Goal: Navigation & Orientation: Find specific page/section

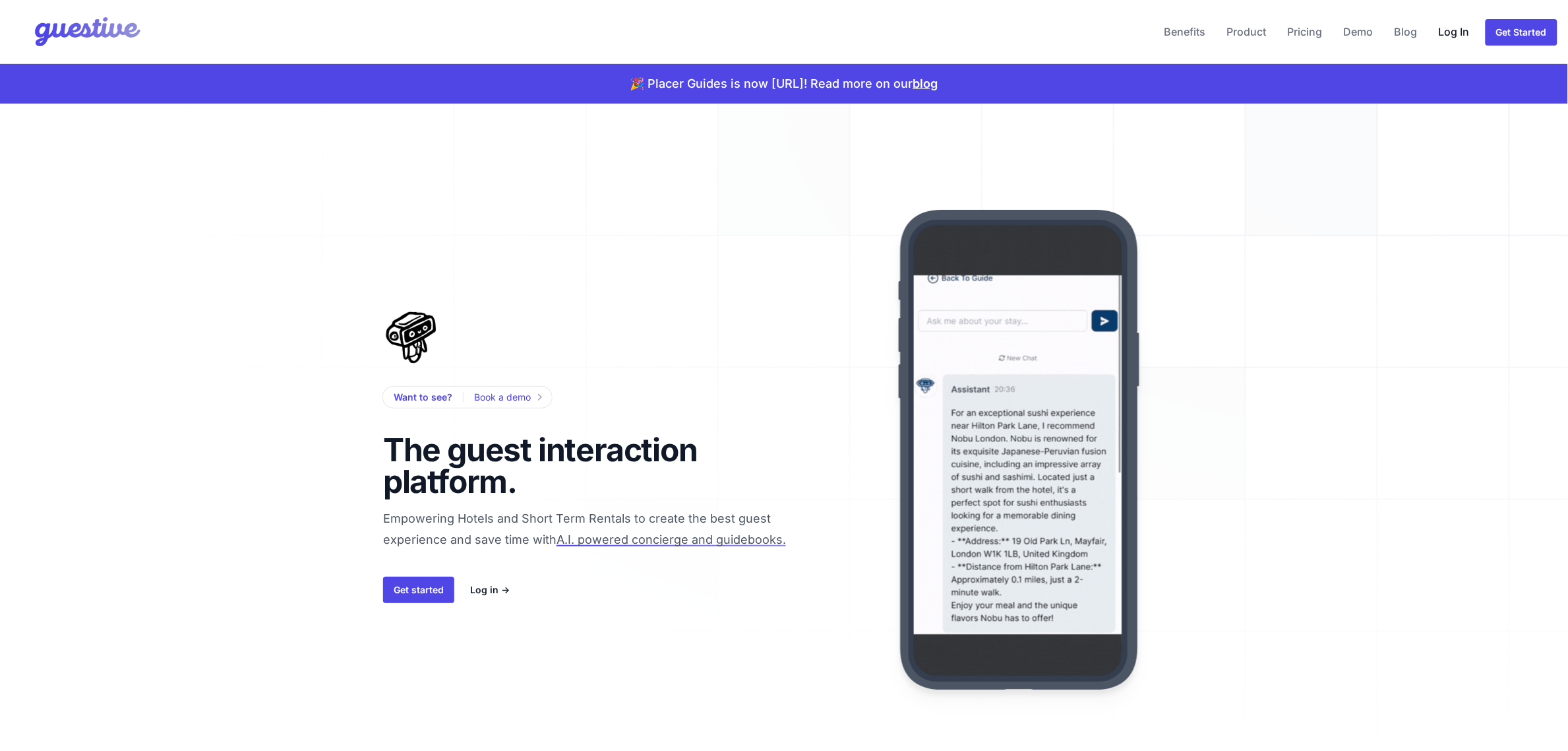
click at [1454, 29] on link "Log In" at bounding box center [1454, 32] width 41 height 32
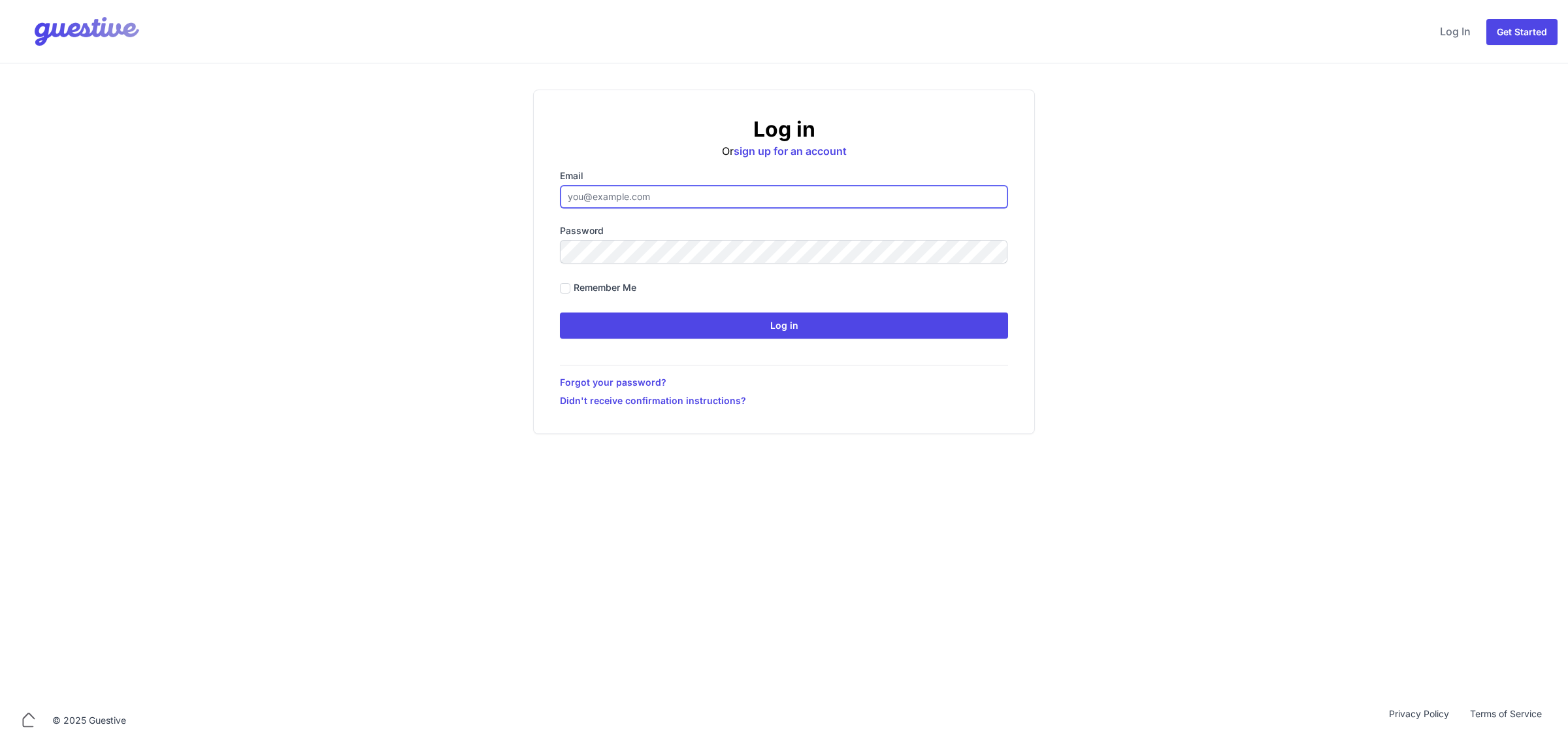
type input "ben@aplacelikehome.co.uk"
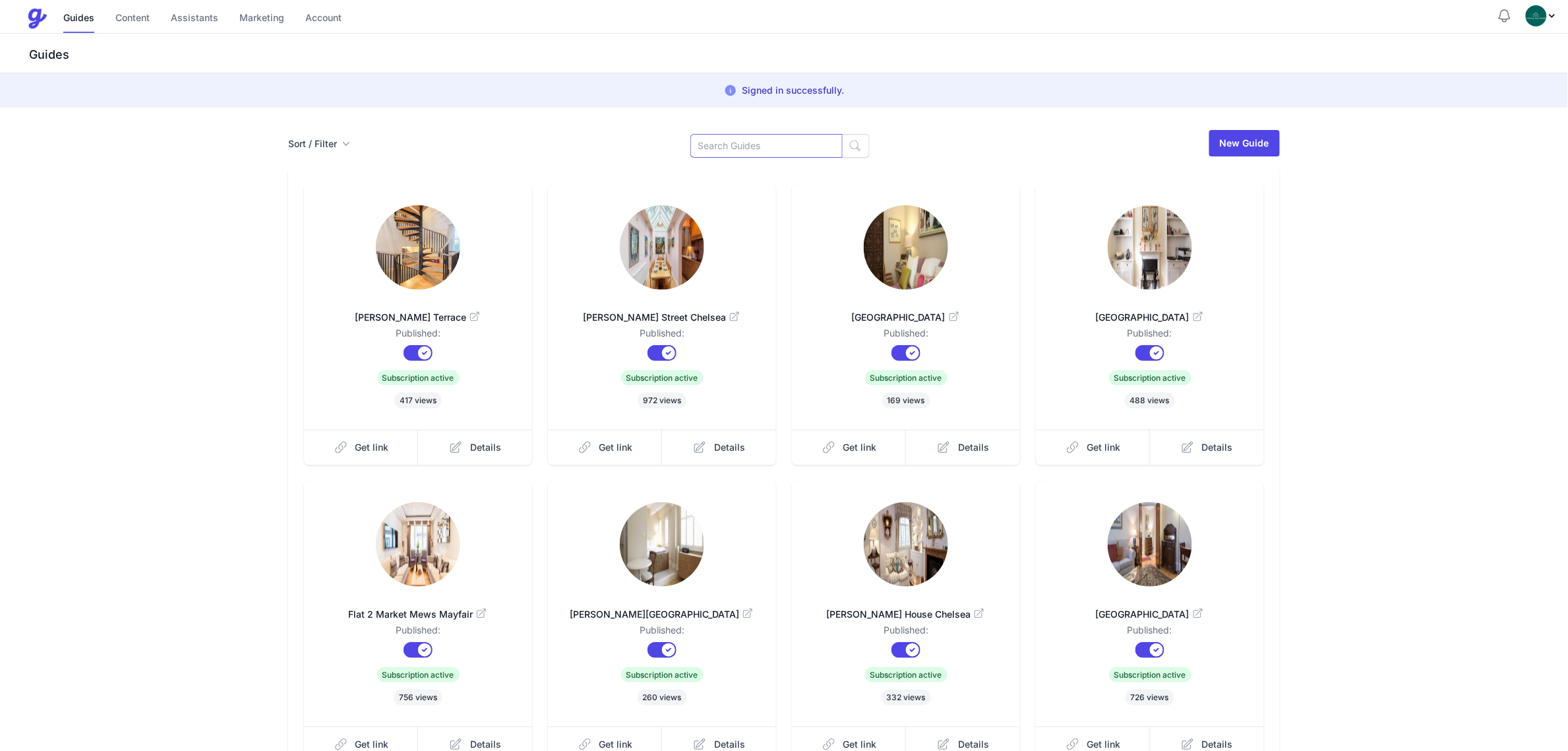
click at [774, 139] on input at bounding box center [767, 146] width 153 height 24
type input "Cran"
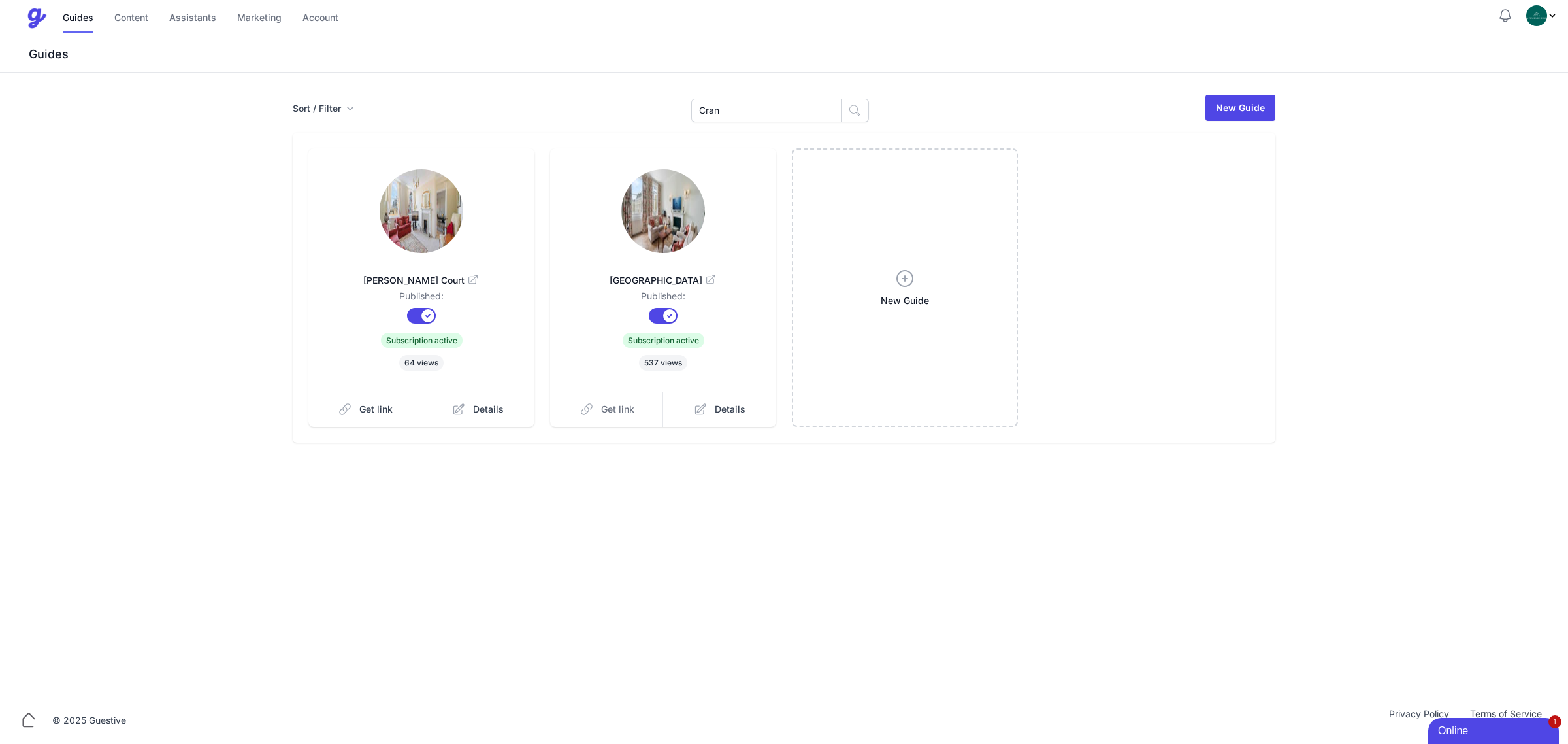
click at [616, 407] on span "Get link" at bounding box center [618, 409] width 33 height 13
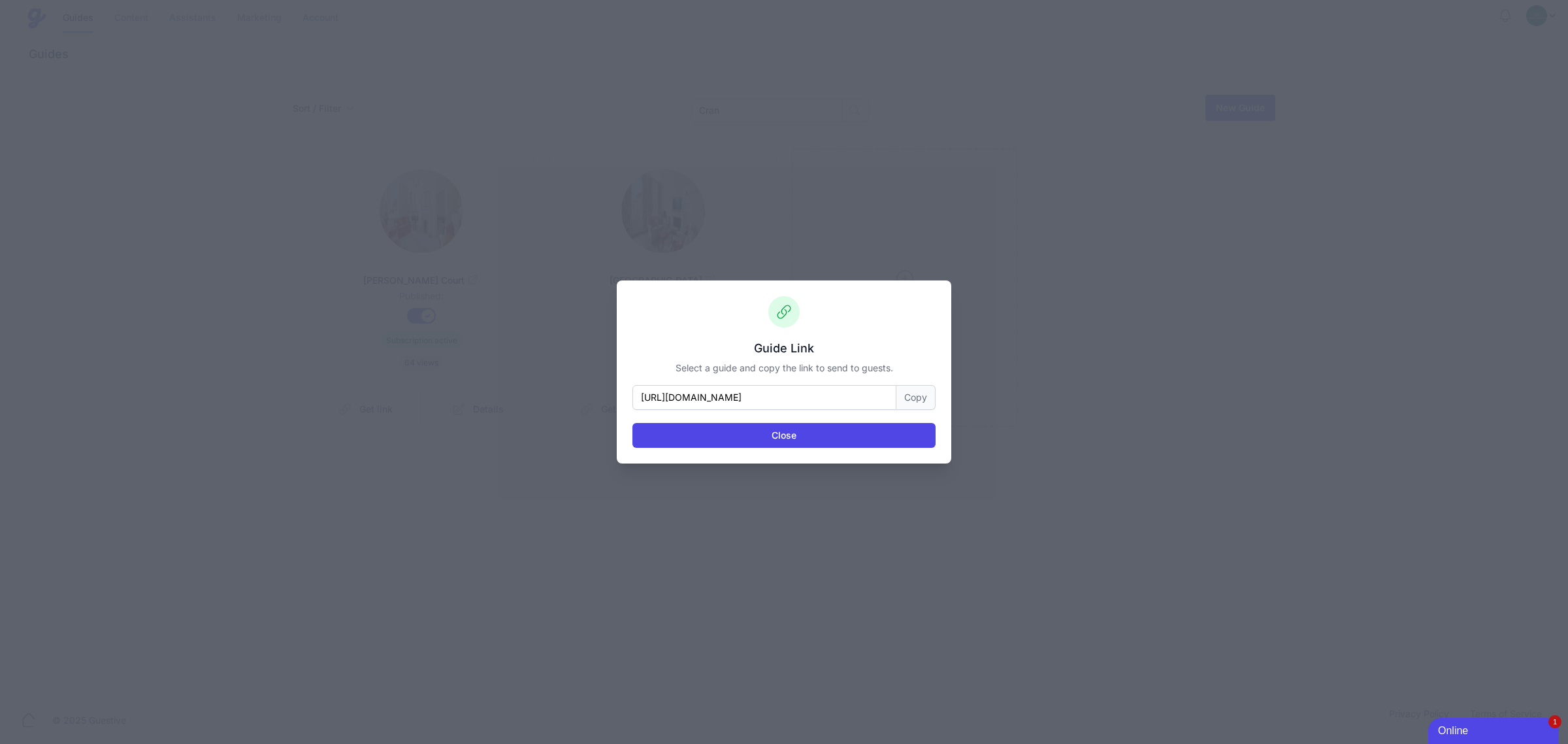
click at [914, 399] on button "Copy" at bounding box center [916, 398] width 39 height 25
click at [752, 433] on button "Close" at bounding box center [784, 435] width 303 height 25
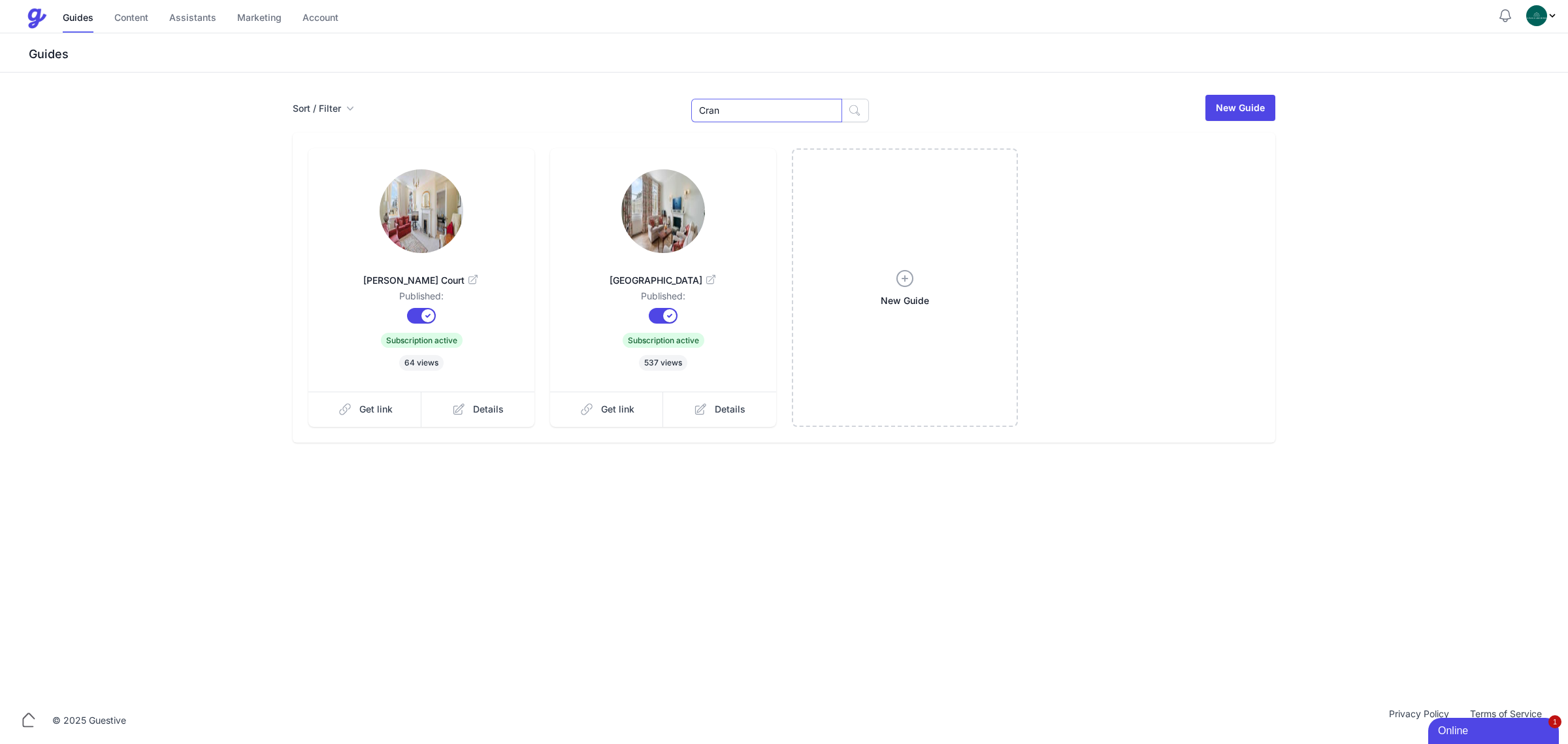
drag, startPoint x: 741, startPoint y: 111, endPoint x: 694, endPoint y: 113, distance: 47.0
click at [694, 113] on div "Sort / Filter Sort Name Created Unsorted All Published Unpublished Archived Cra…" at bounding box center [784, 108] width 983 height 29
type input "M"
type input "Flat 2"
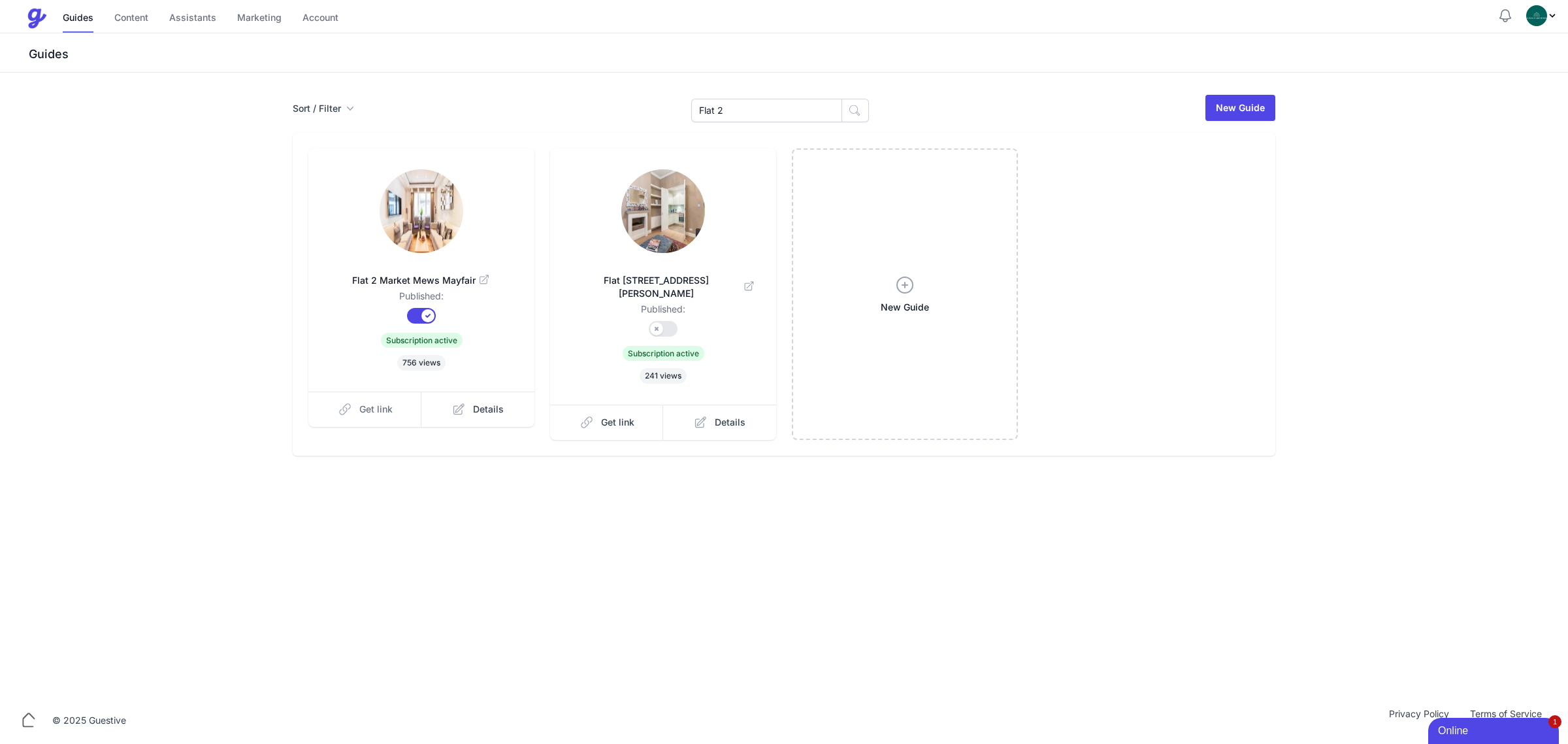
click at [376, 406] on span "Get link" at bounding box center [376, 409] width 33 height 13
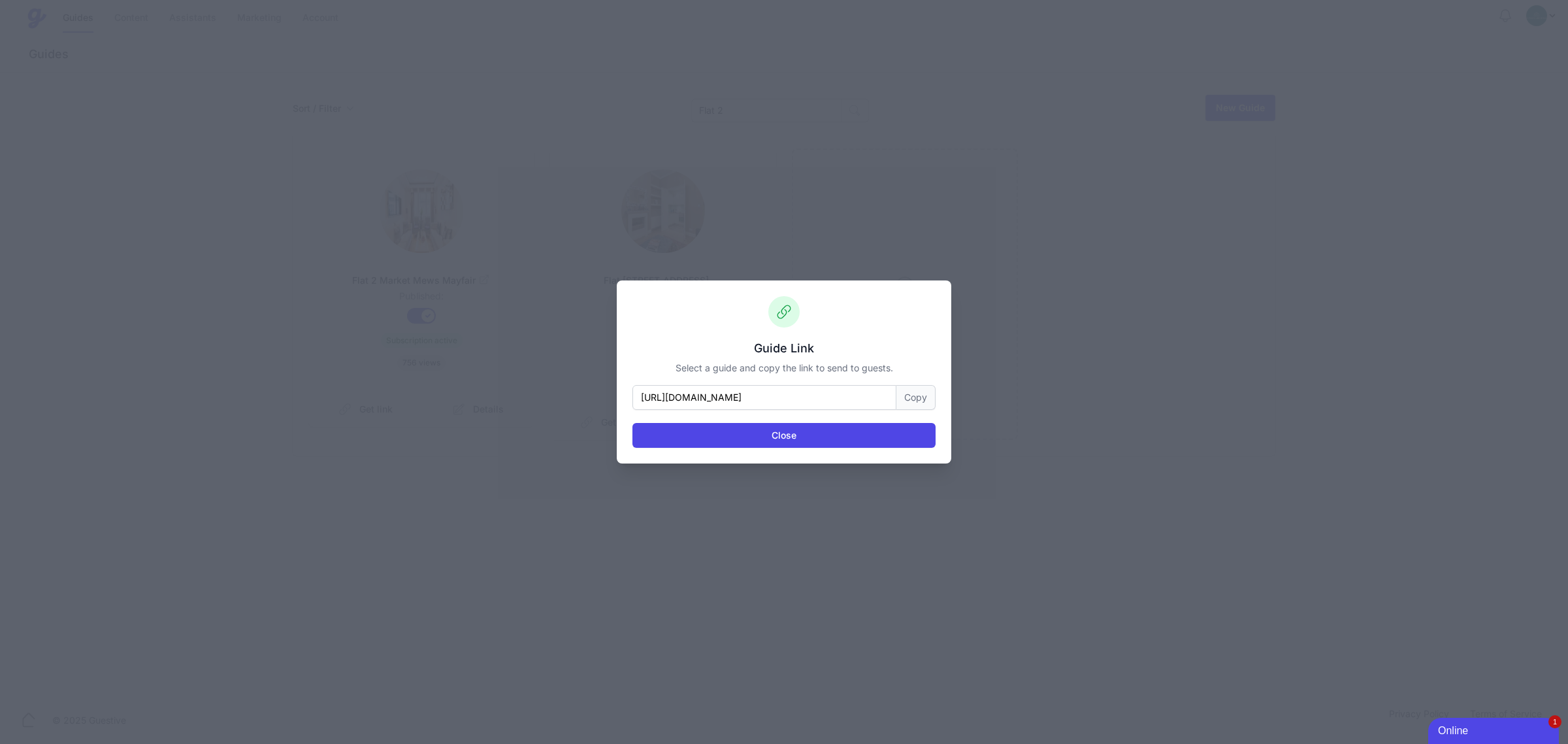
click at [923, 397] on button "Copy" at bounding box center [916, 398] width 39 height 25
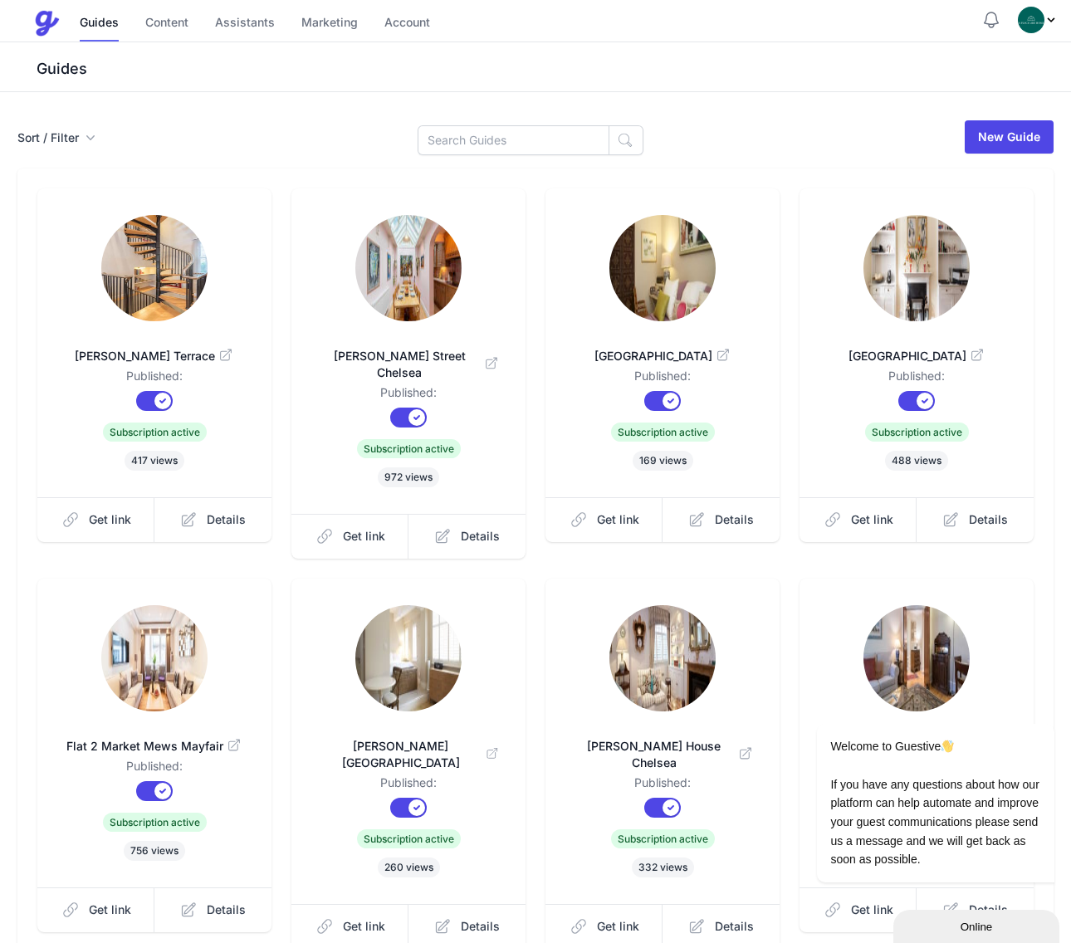
drag, startPoint x: 562, startPoint y: 38, endPoint x: 533, endPoint y: 92, distance: 61.3
click at [562, 38] on div "Guides Content Assistants Marketing Account" at bounding box center [507, 24] width 948 height 34
click at [472, 141] on input at bounding box center [514, 140] width 192 height 30
type input "Bra"
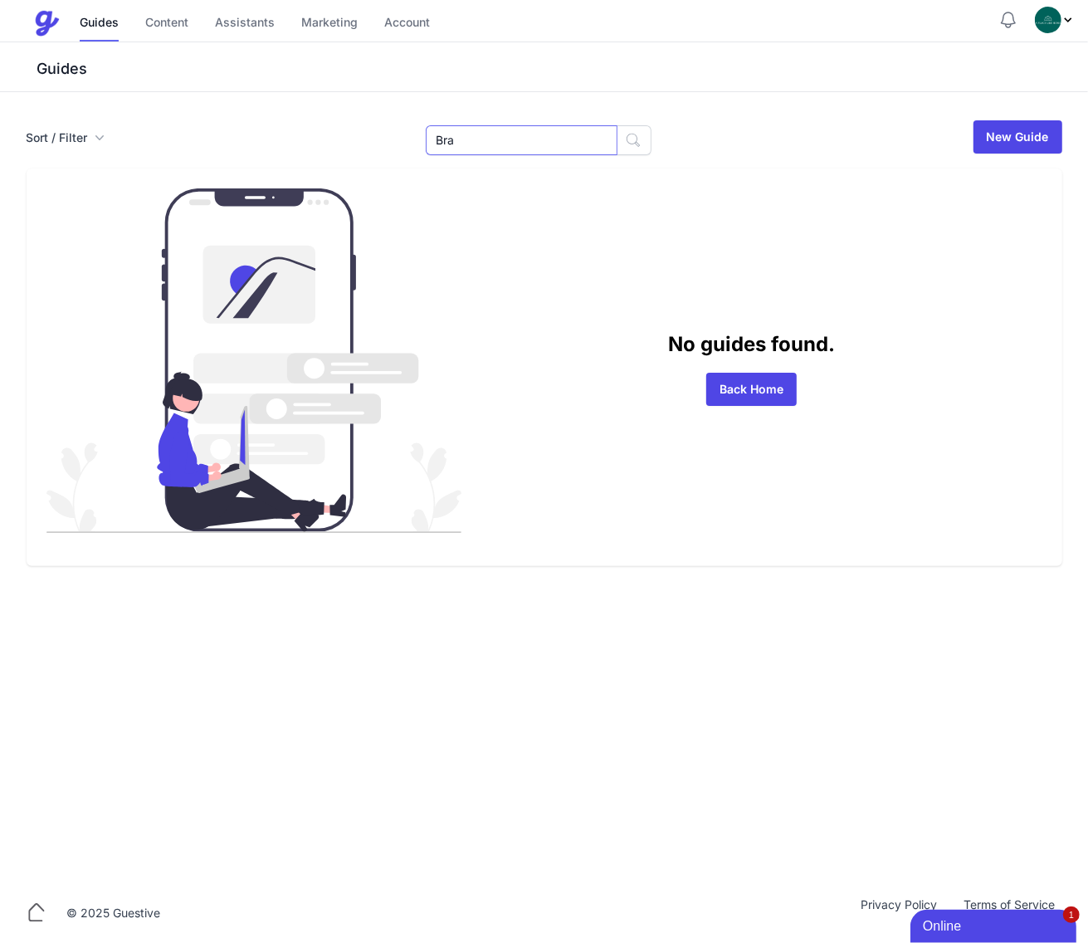
click at [476, 144] on input "Bra" at bounding box center [522, 140] width 192 height 30
click at [473, 143] on input "Bra" at bounding box center [522, 140] width 192 height 30
type input "55"
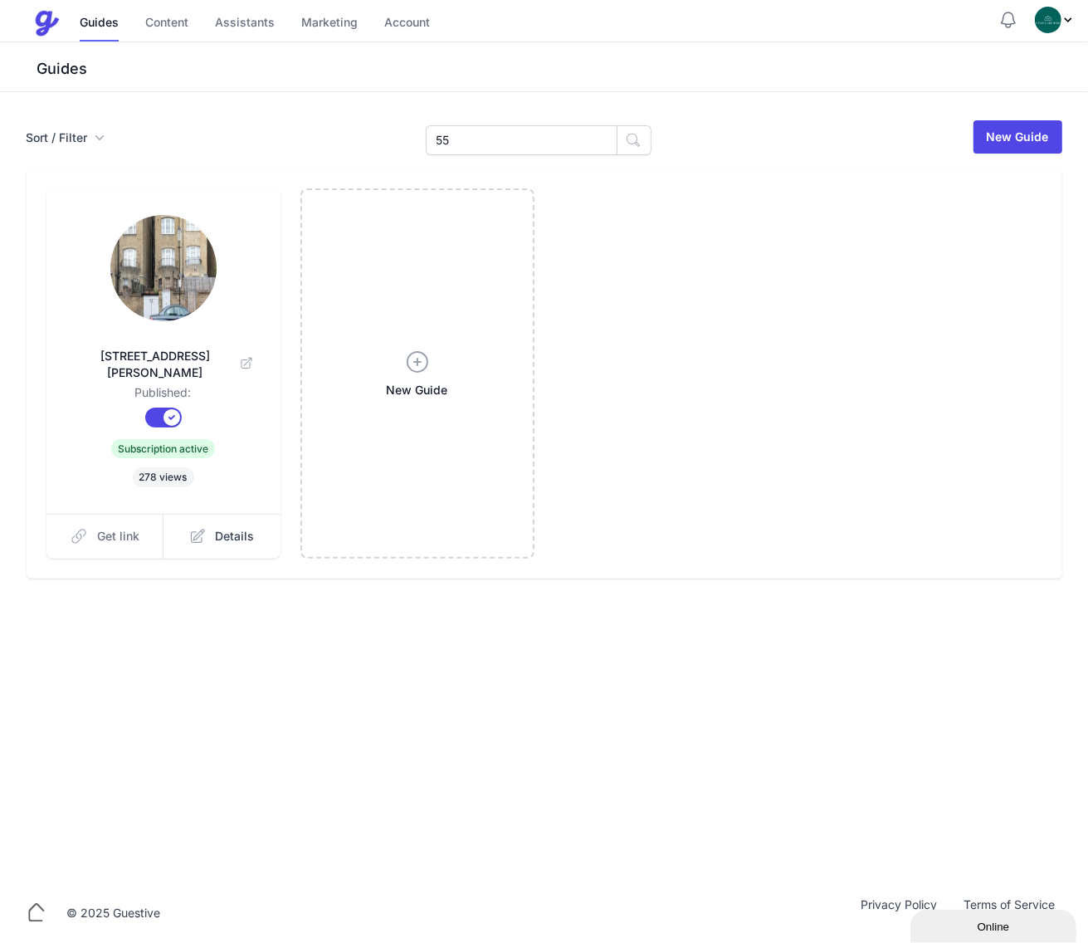
click at [108, 531] on link "Get link" at bounding box center [105, 536] width 118 height 45
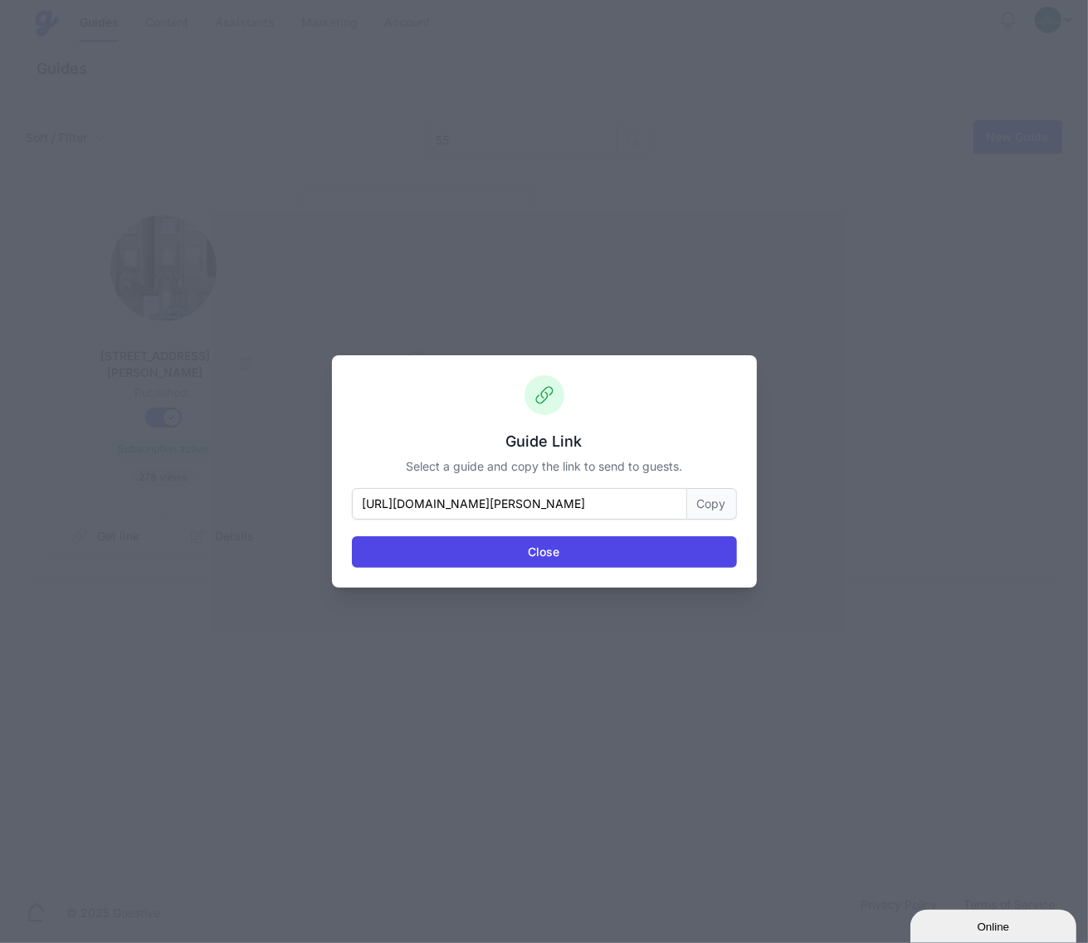
click at [703, 499] on button "Copy" at bounding box center [712, 504] width 50 height 32
drag, startPoint x: 555, startPoint y: 545, endPoint x: 508, endPoint y: 438, distance: 116.0
click at [555, 545] on button "Close" at bounding box center [544, 552] width 385 height 32
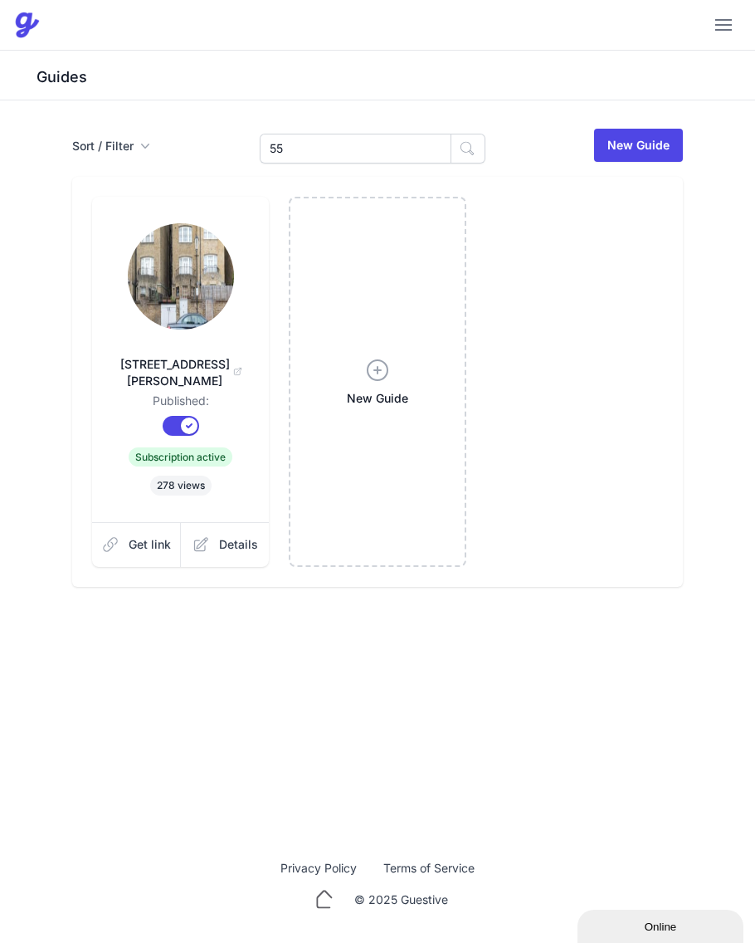
click at [365, 131] on div "55" at bounding box center [373, 145] width 226 height 37
click at [355, 159] on input "55" at bounding box center [356, 149] width 192 height 30
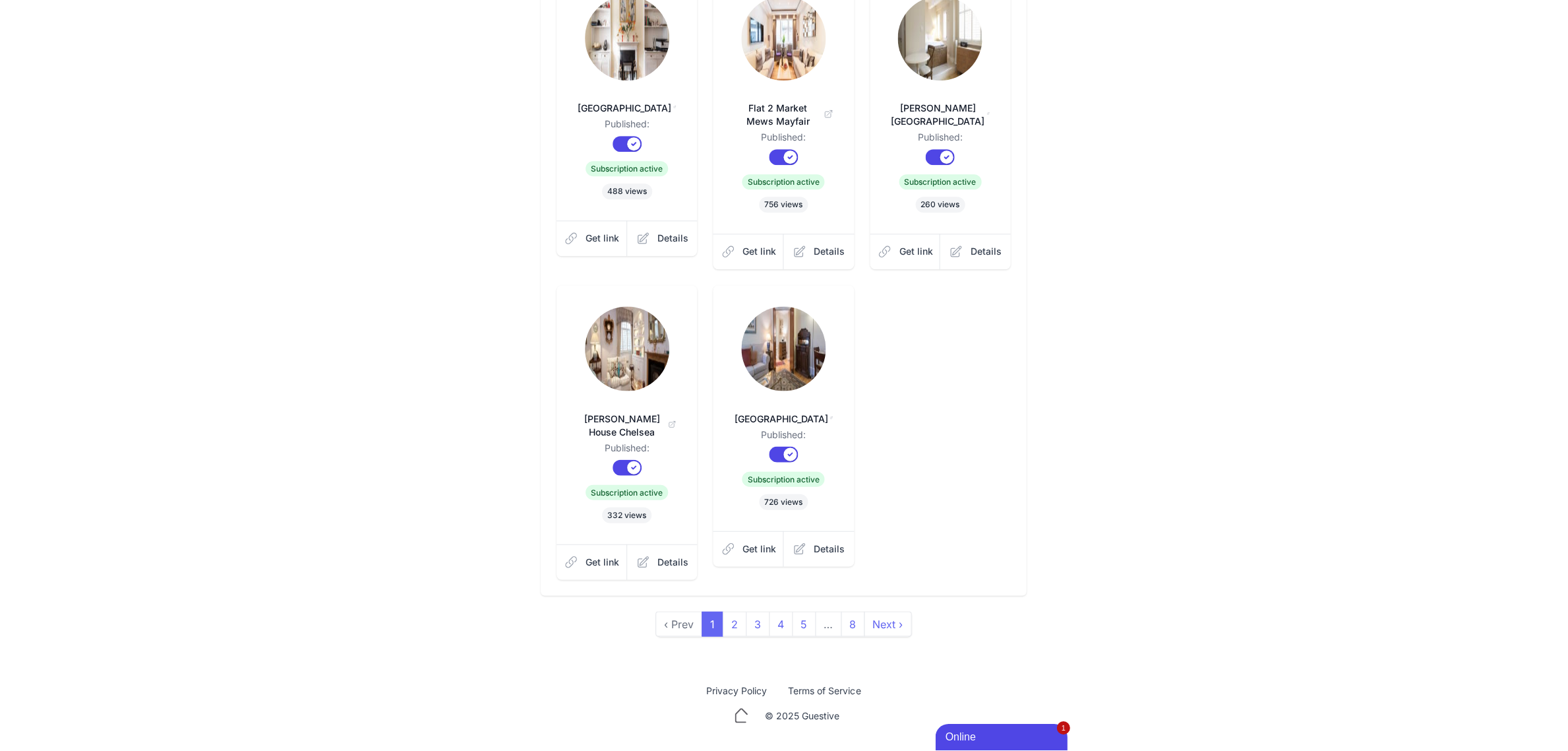
scroll to position [103, 0]
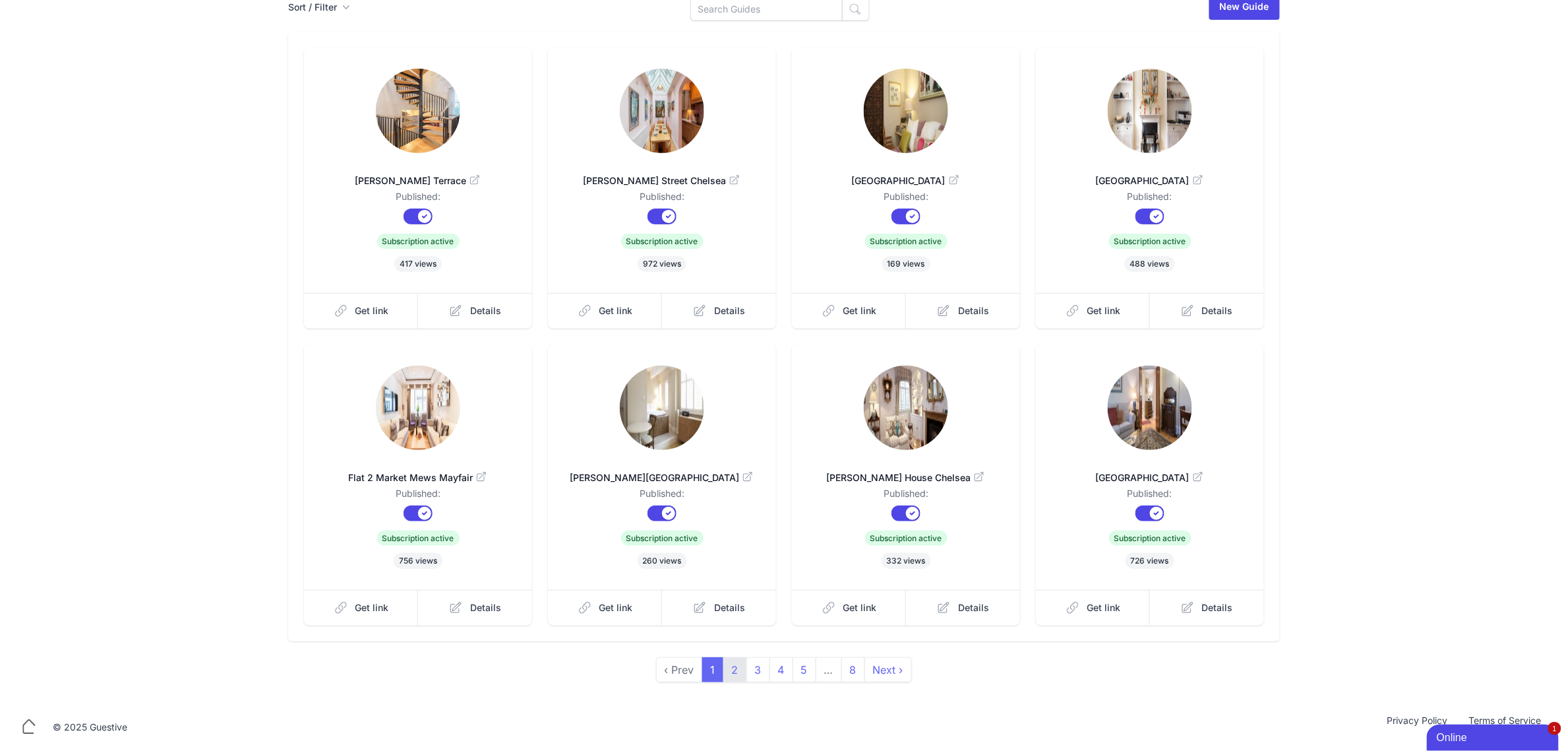
click at [585, 678] on link "2" at bounding box center [736, 670] width 24 height 25
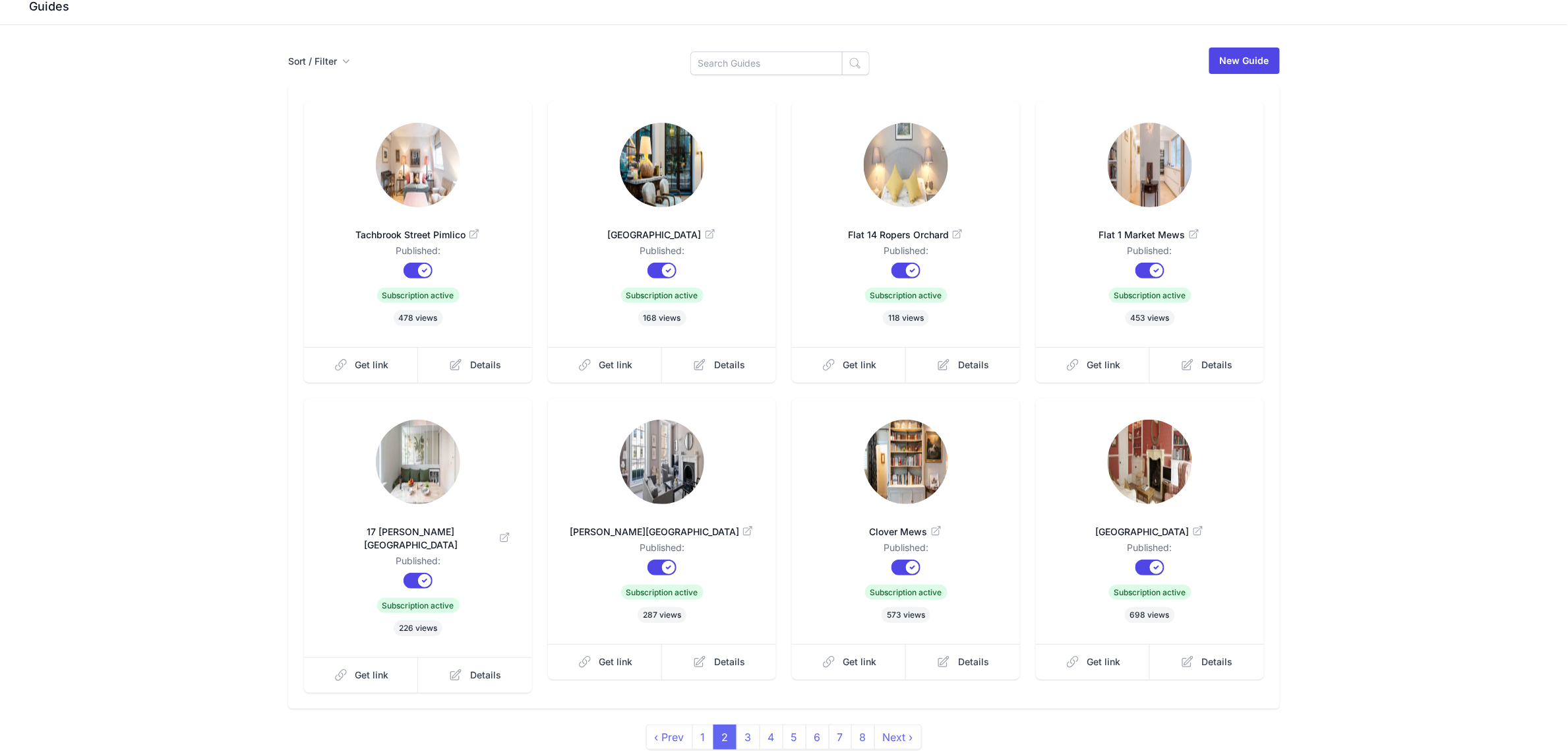
scroll to position [103, 0]
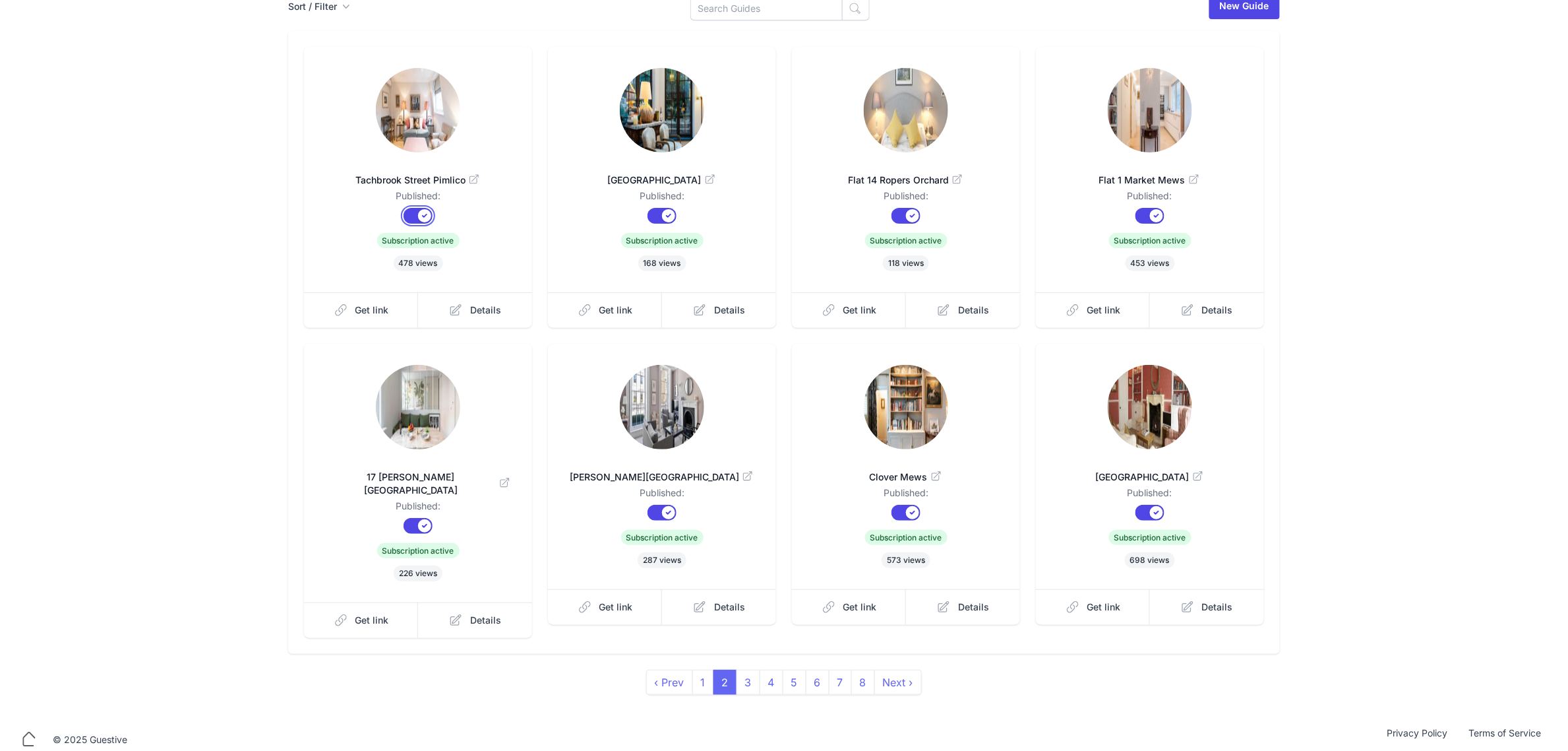
click at [422, 208] on button "Published?" at bounding box center [418, 215] width 29 height 16
click at [479, 189] on dd "Published:" at bounding box center [418, 198] width 186 height 18
click at [585, 674] on link "3" at bounding box center [748, 683] width 24 height 25
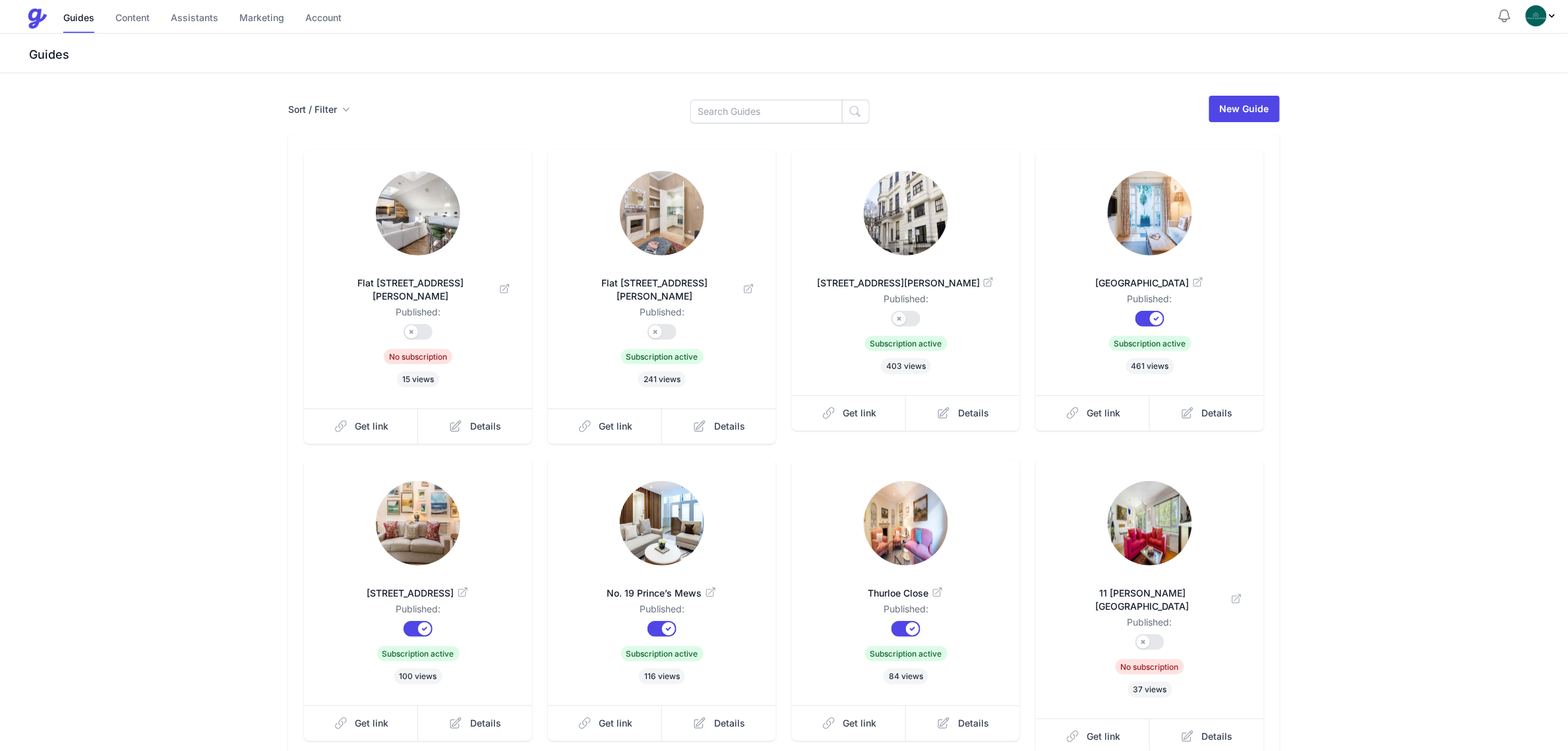
click at [585, 349] on span "Subscription active" at bounding box center [662, 356] width 83 height 15
click at [585, 371] on div "Flat [STREET_ADDRESS][PERSON_NAME] Published: Published? Subscription? Subscrip…" at bounding box center [662, 278] width 228 height 258
click at [585, 336] on span "Subscription active" at bounding box center [906, 343] width 83 height 15
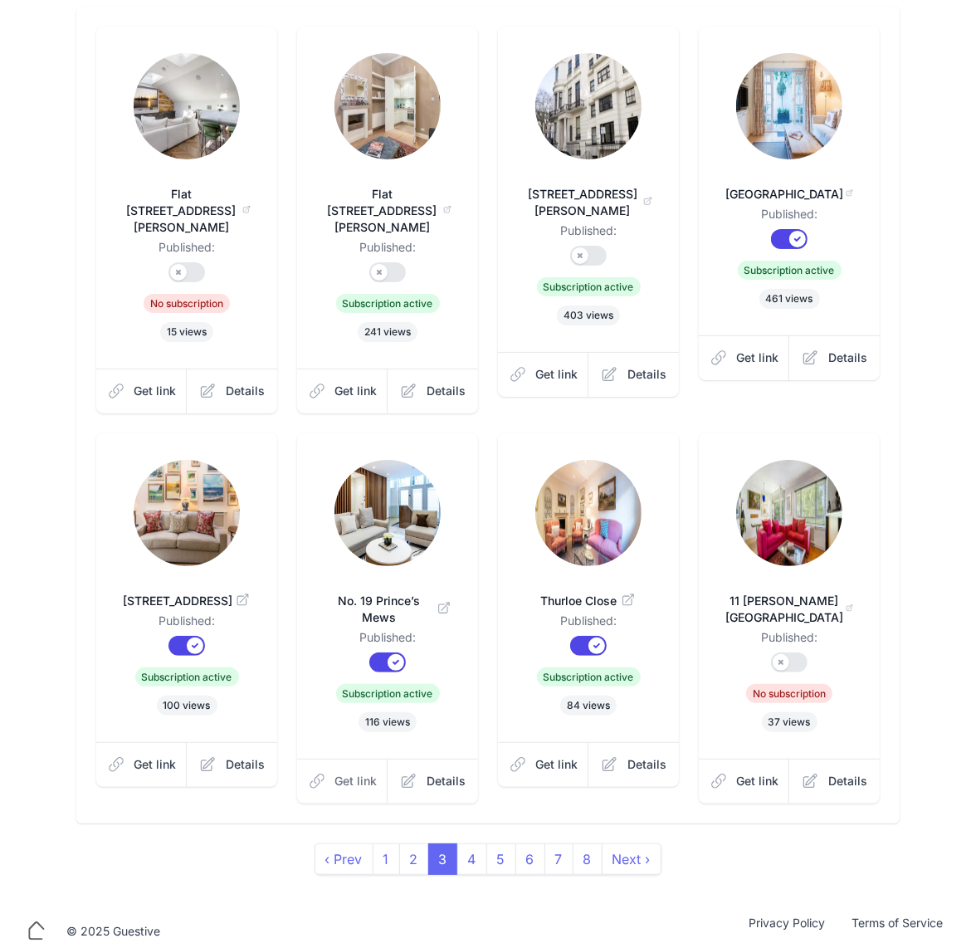
scroll to position [164, 0]
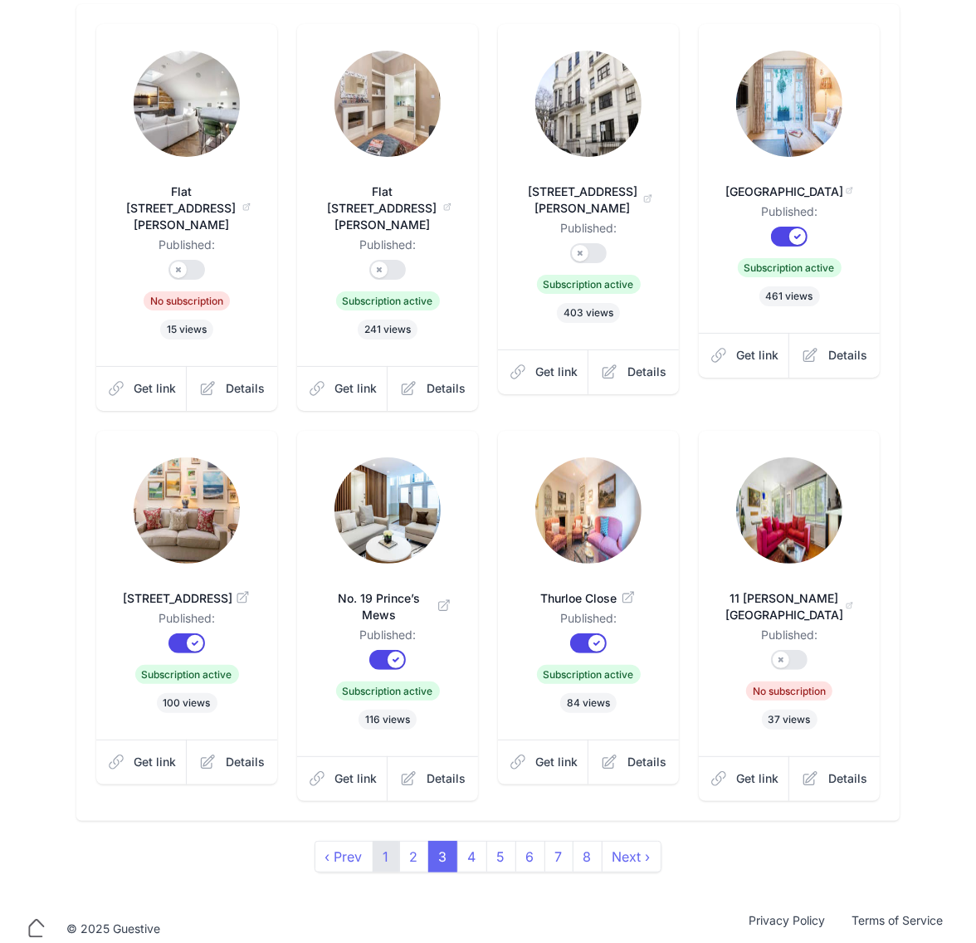
click at [384, 853] on link "1" at bounding box center [386, 857] width 27 height 32
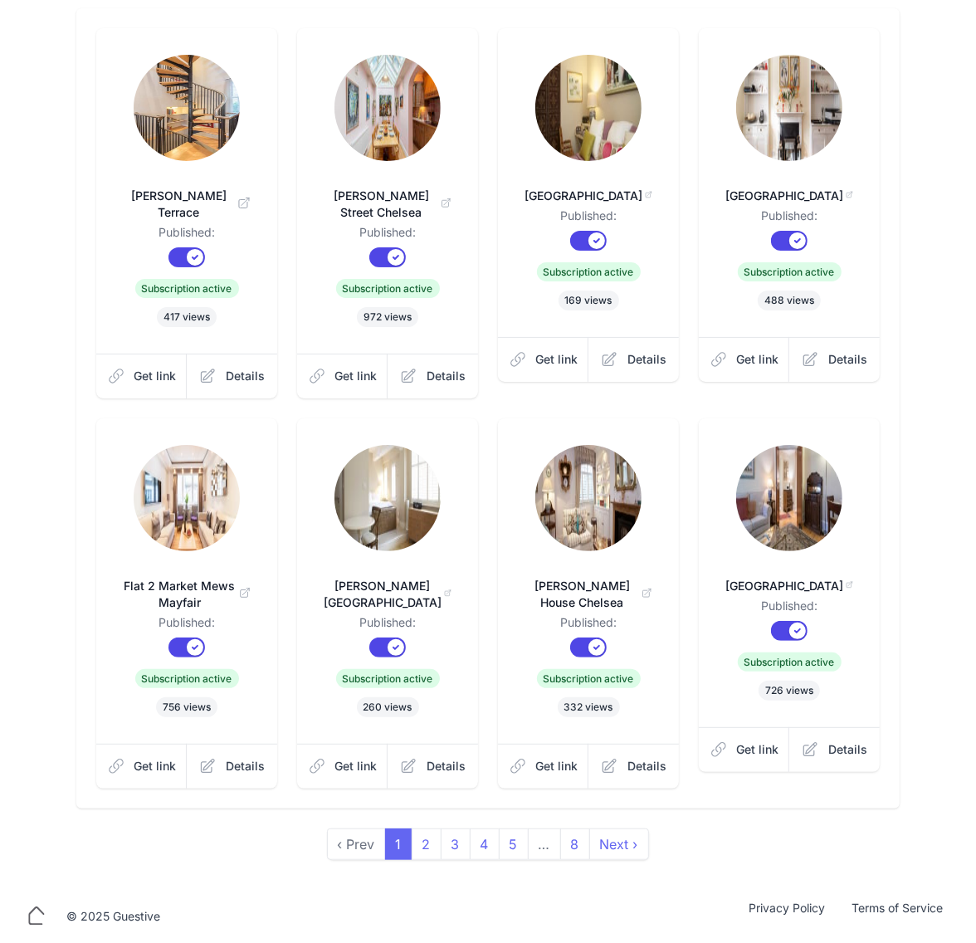
scroll to position [164, 0]
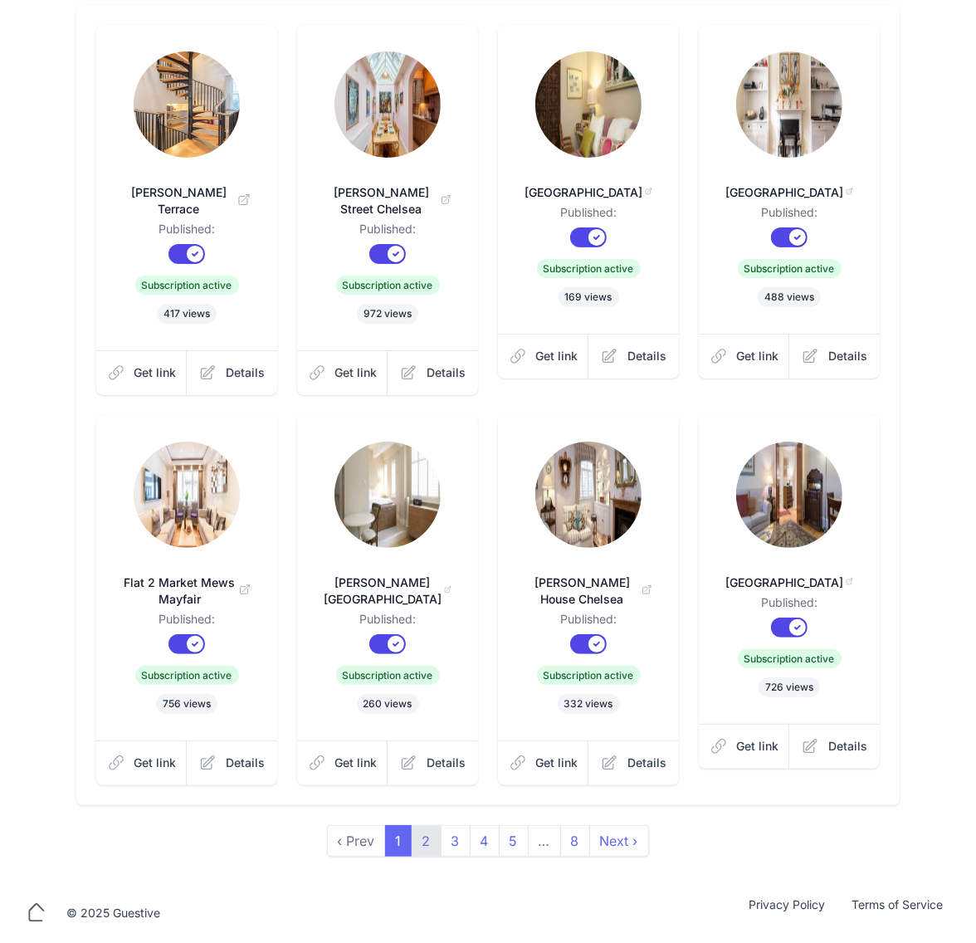
click at [424, 843] on link "2" at bounding box center [427, 841] width 30 height 32
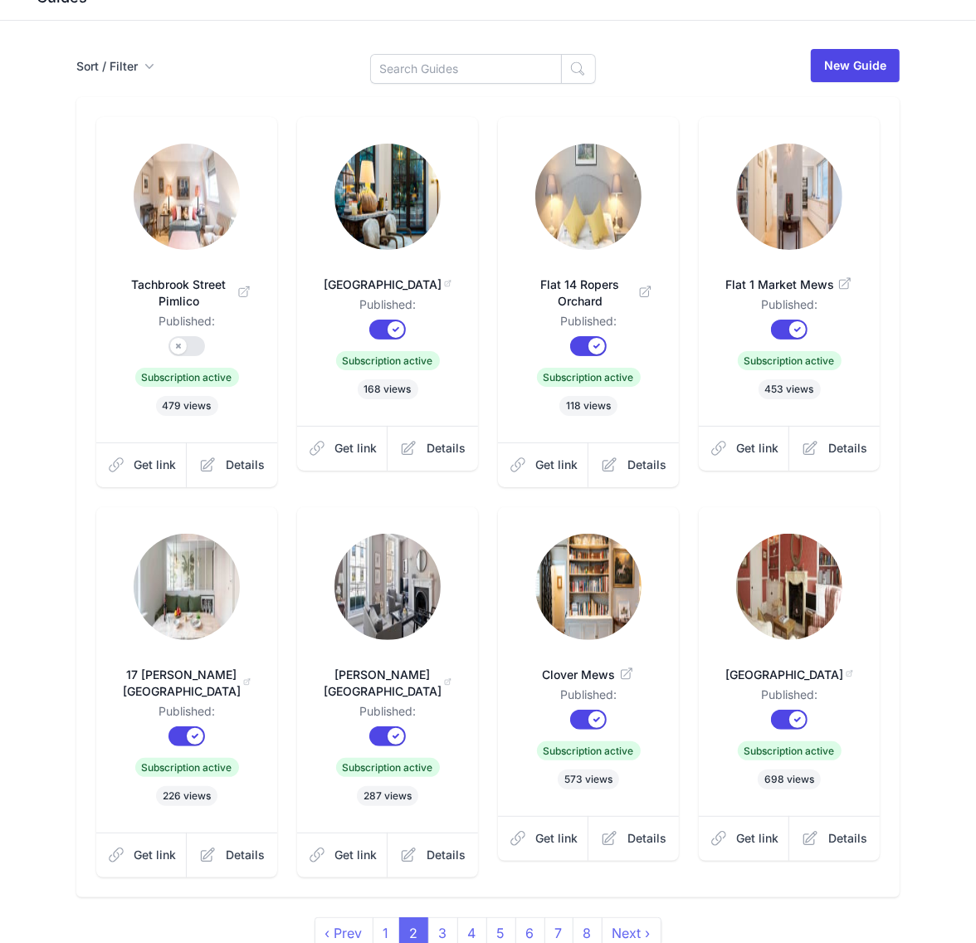
scroll to position [148, 0]
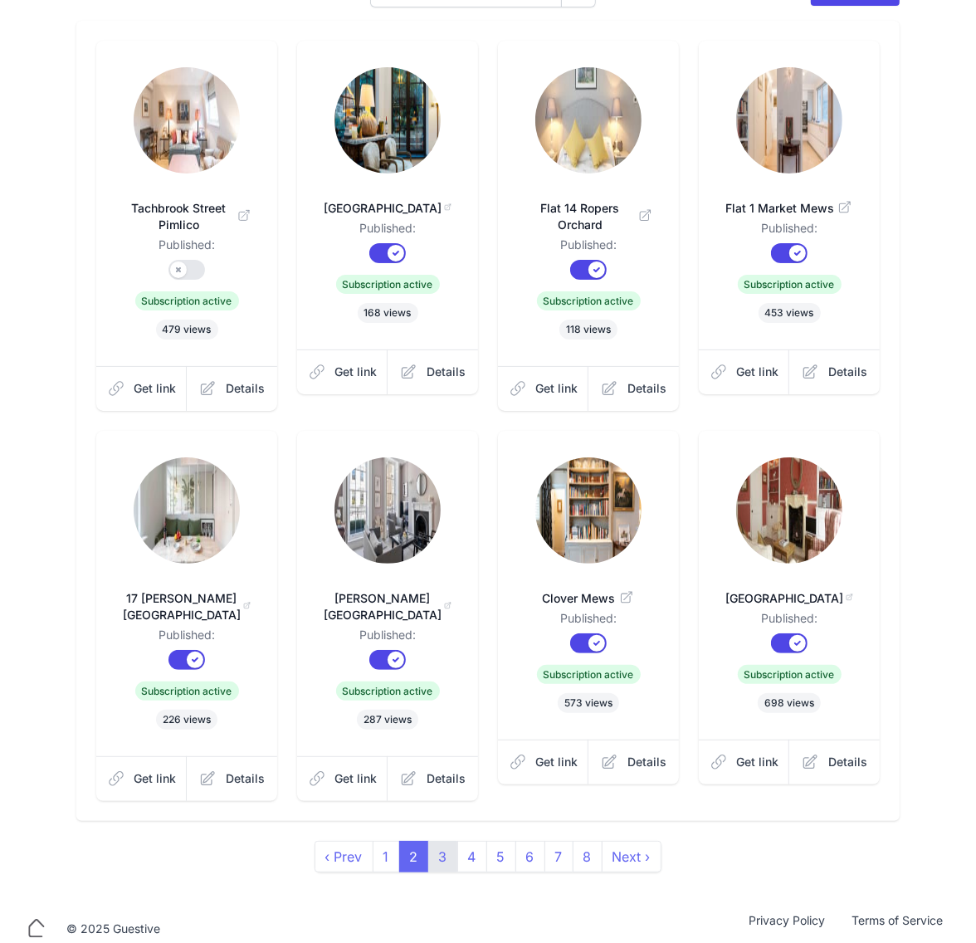
click at [457, 841] on link "4" at bounding box center [472, 857] width 30 height 32
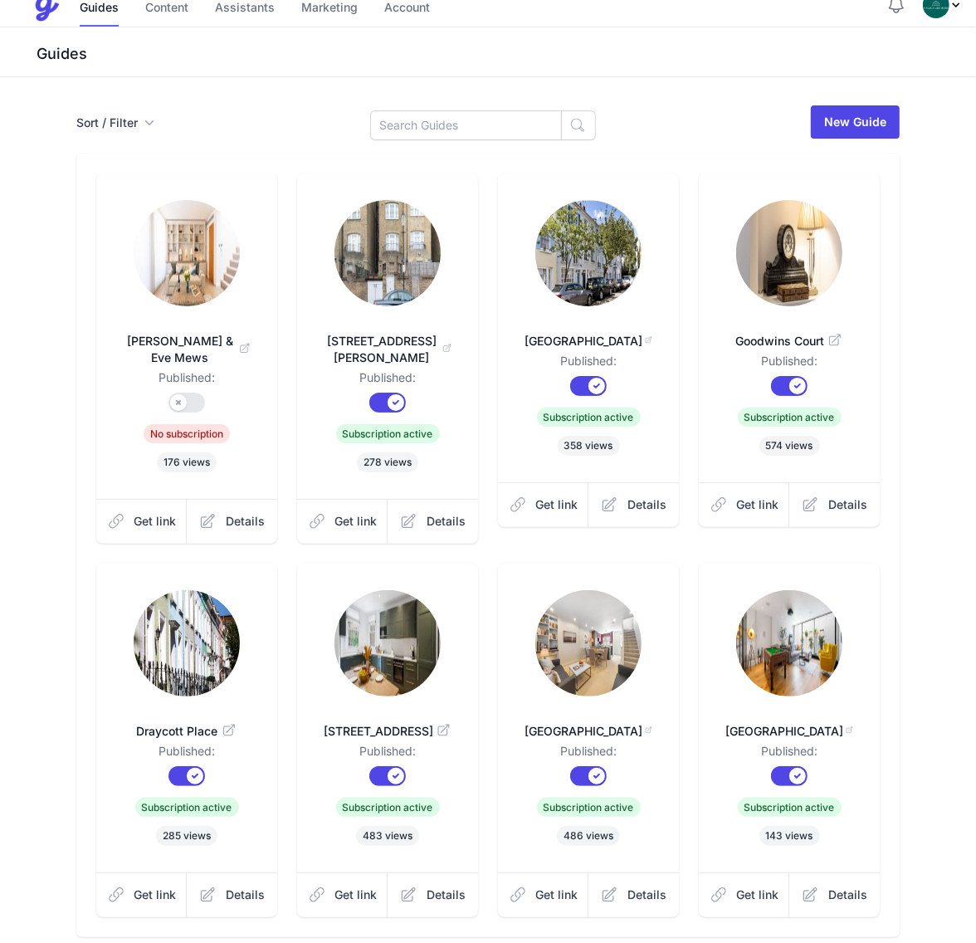
click at [441, 847] on div "Sort / Filter Sort Name Created Unsorted All Published Unpublished Archived New…" at bounding box center [488, 546] width 850 height 885
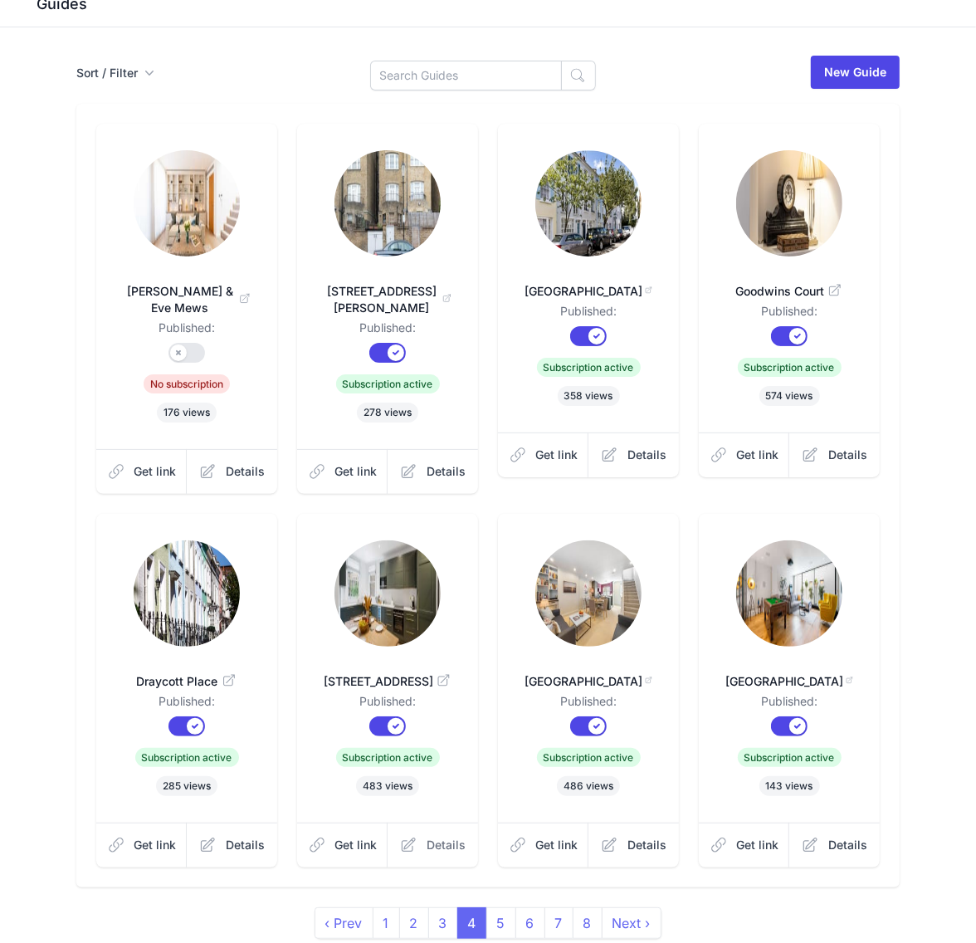
scroll to position [148, 0]
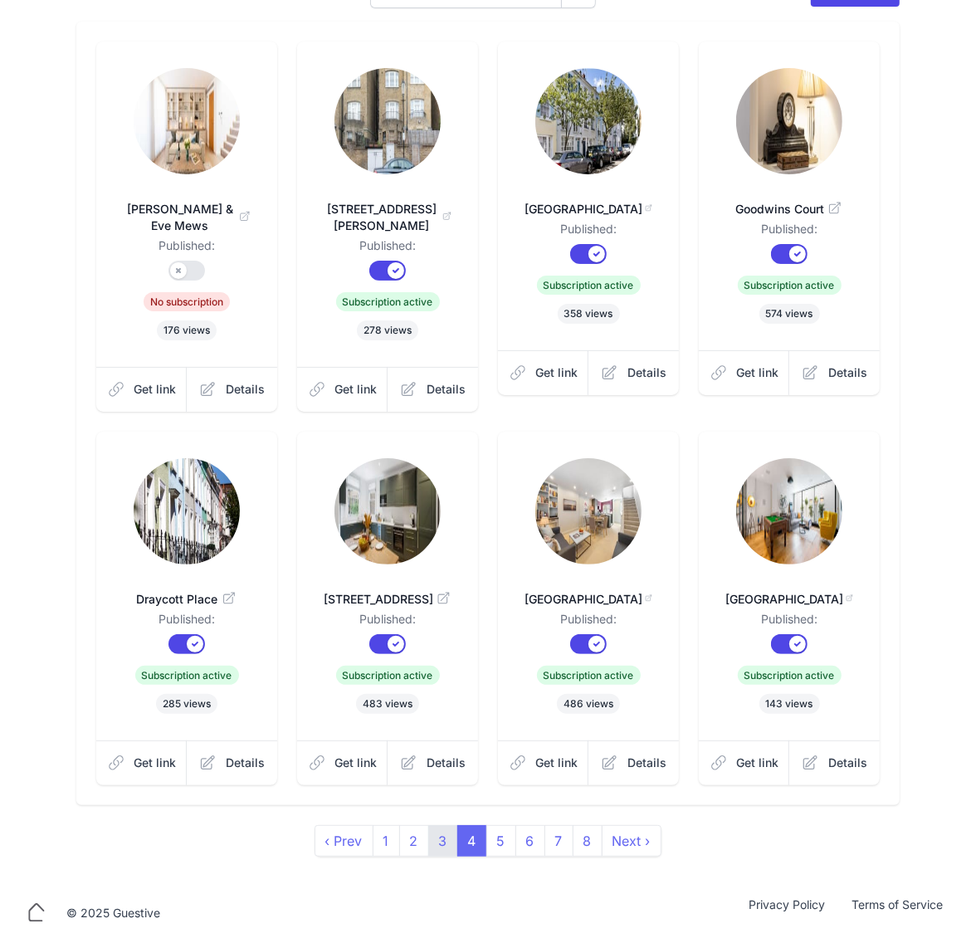
click at [441, 855] on link "3" at bounding box center [443, 841] width 30 height 32
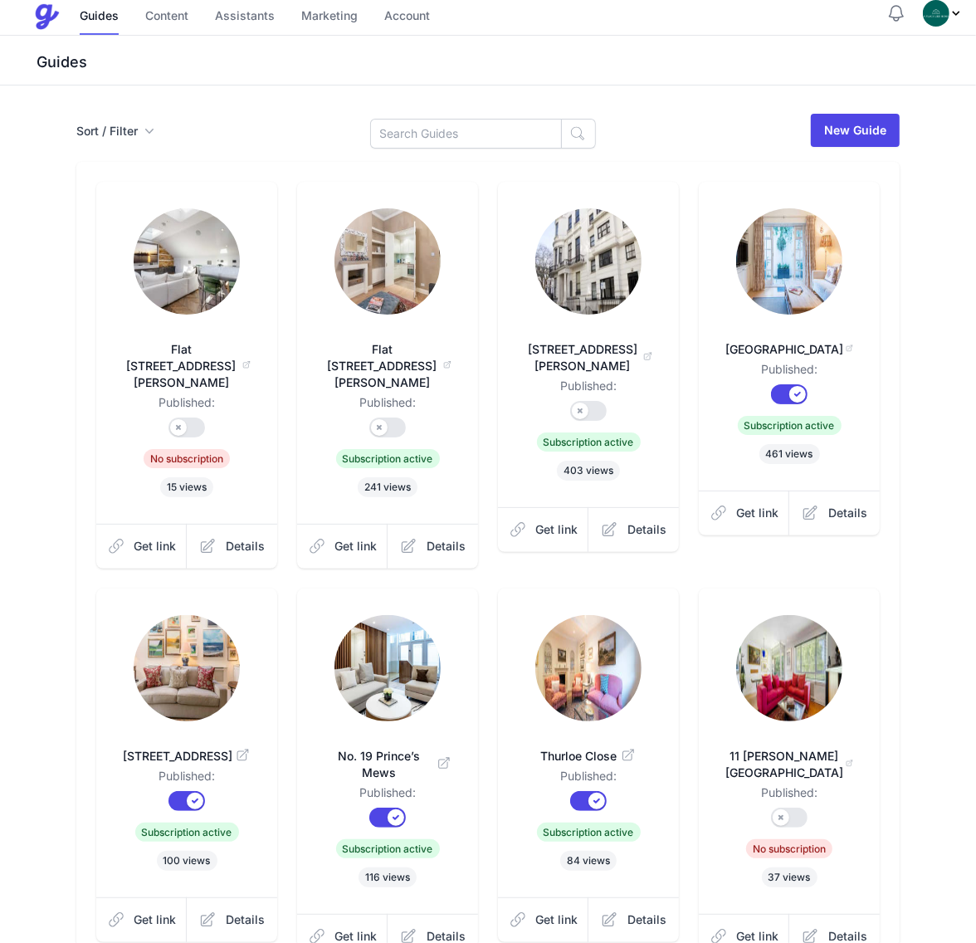
scroll to position [164, 0]
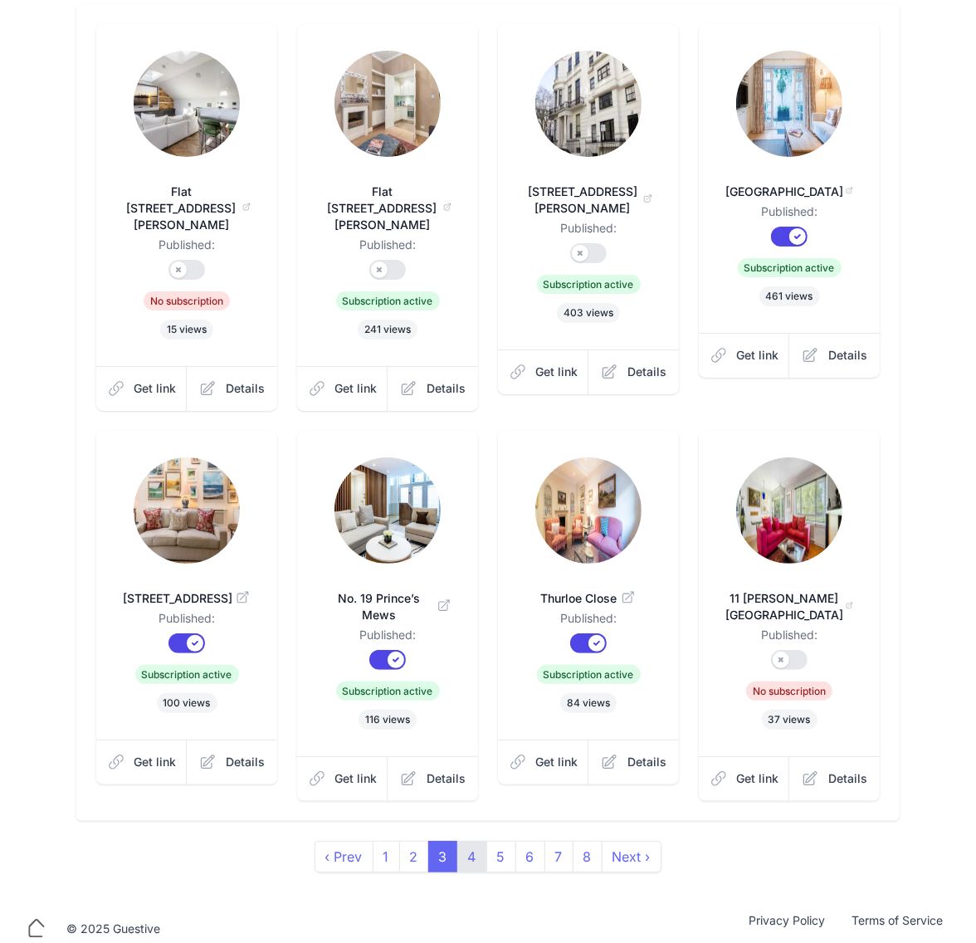
click at [462, 848] on link "4" at bounding box center [472, 857] width 30 height 32
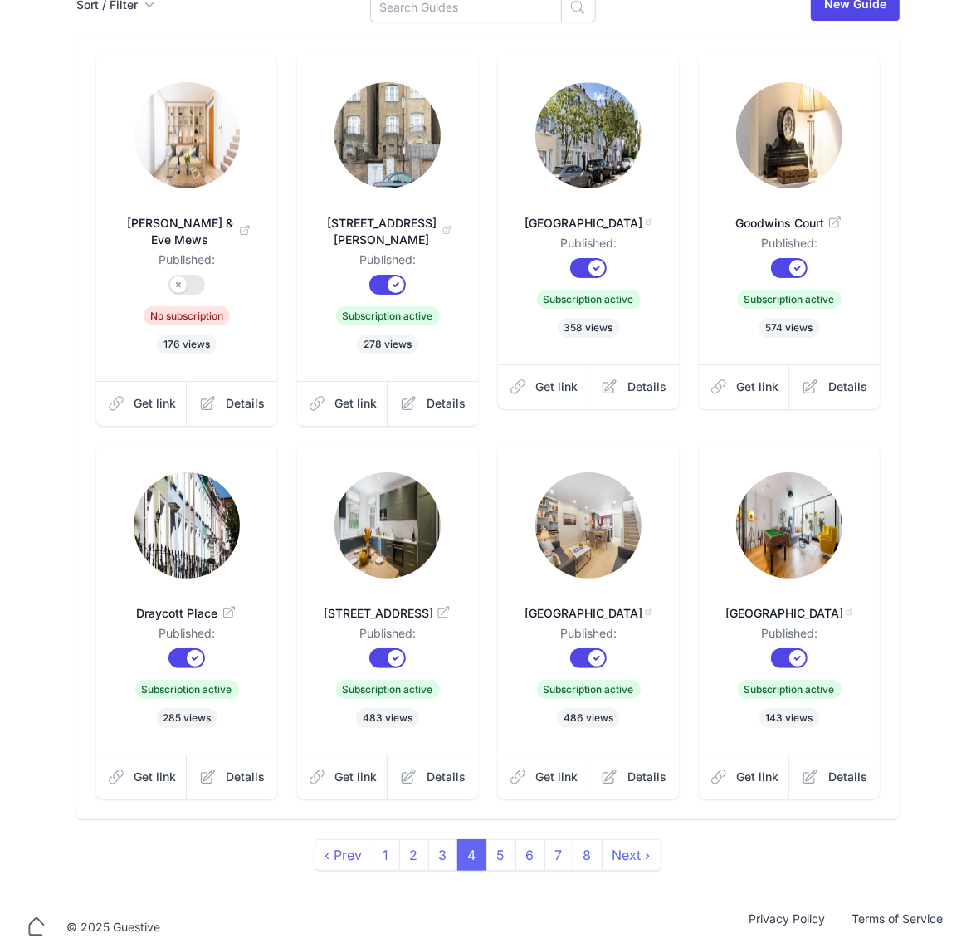
scroll to position [148, 0]
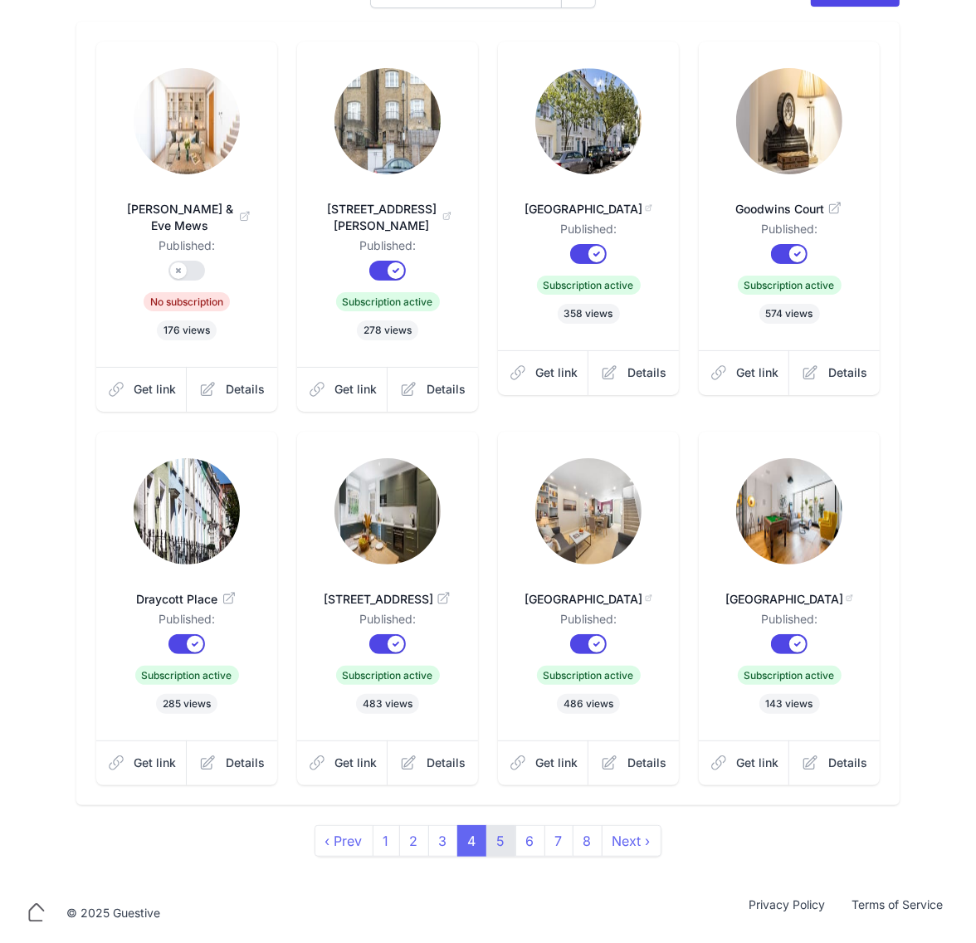
click at [496, 841] on link "5" at bounding box center [501, 841] width 30 height 32
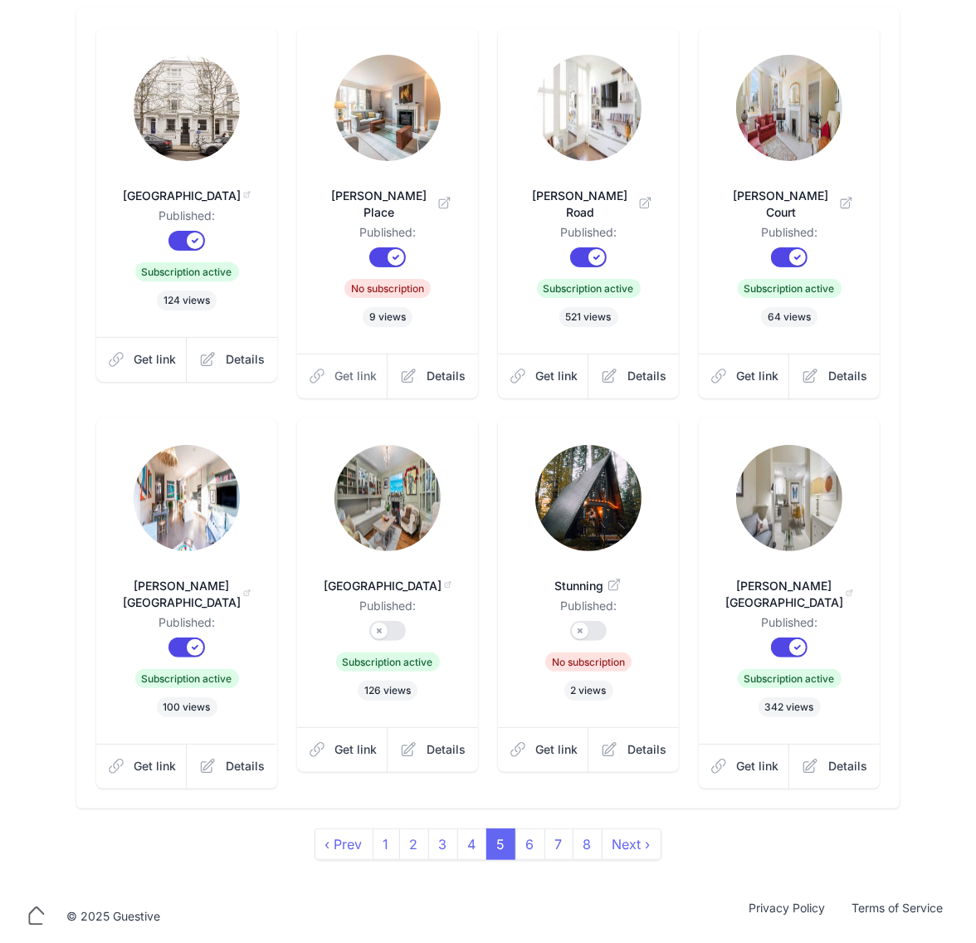
scroll to position [164, 0]
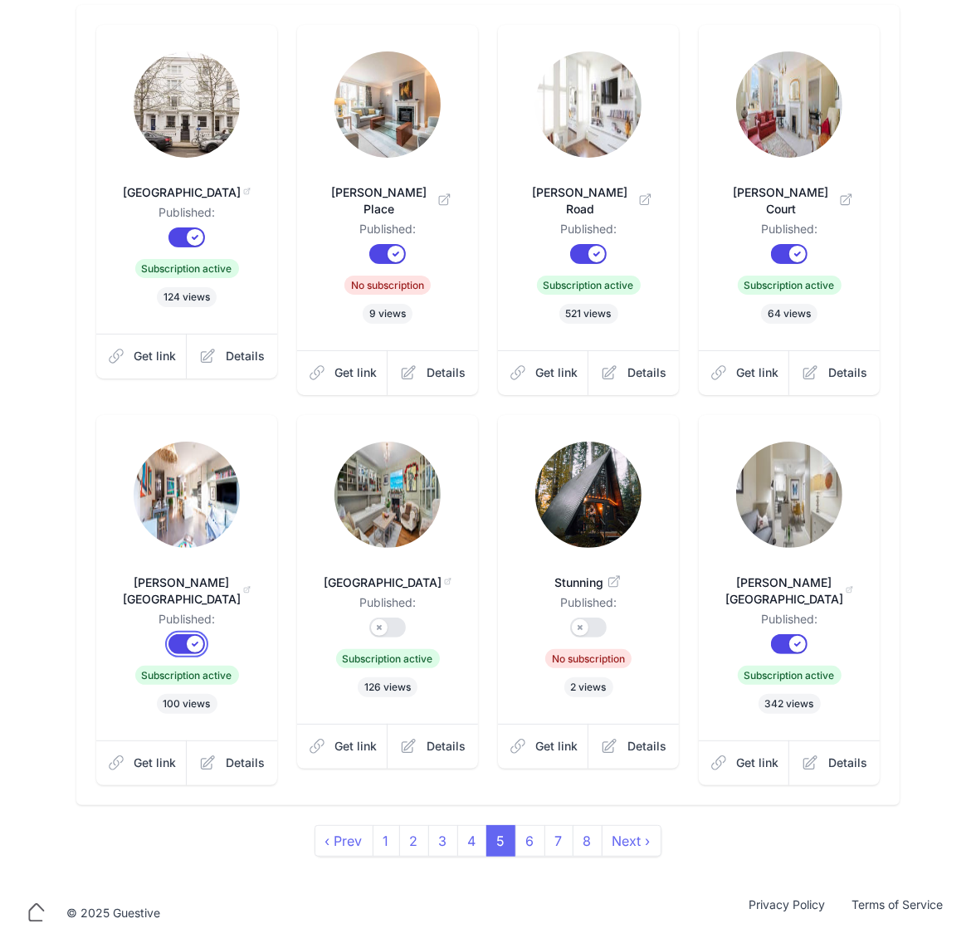
click at [201, 634] on button "Published?" at bounding box center [187, 644] width 37 height 20
click at [534, 838] on link "6" at bounding box center [531, 841] width 30 height 32
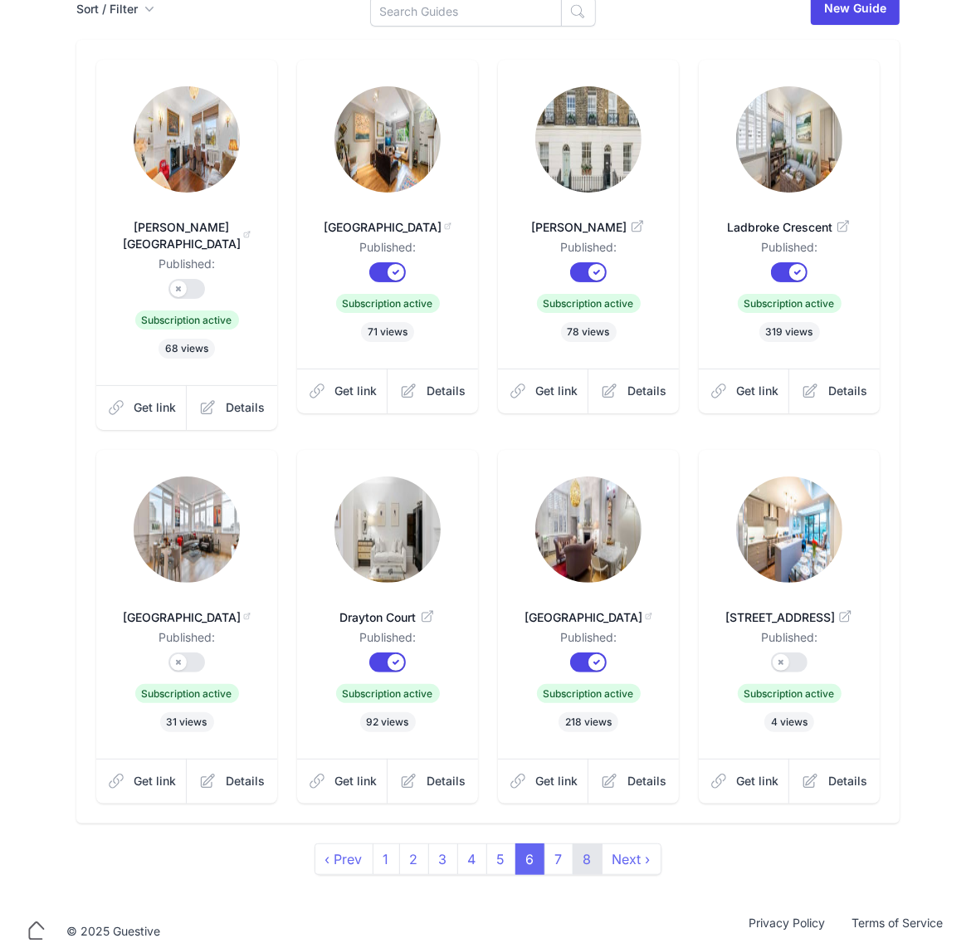
scroll to position [131, 0]
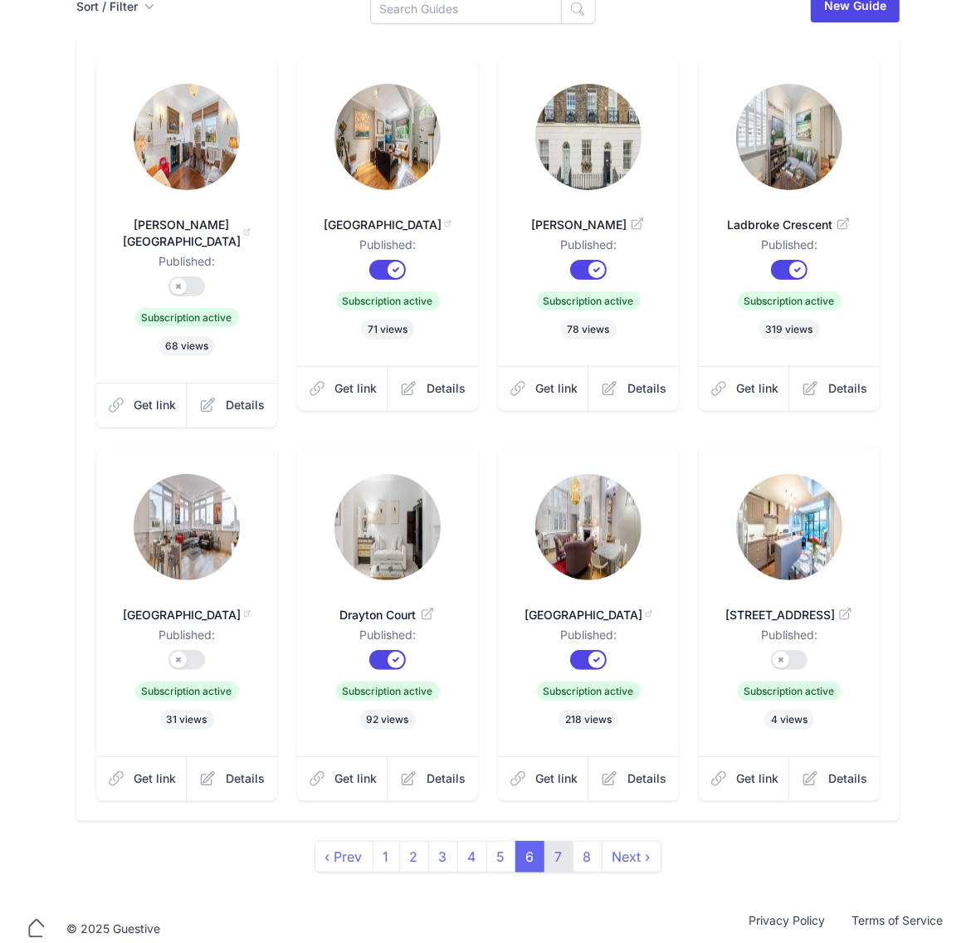
click at [560, 856] on link "7" at bounding box center [559, 857] width 29 height 32
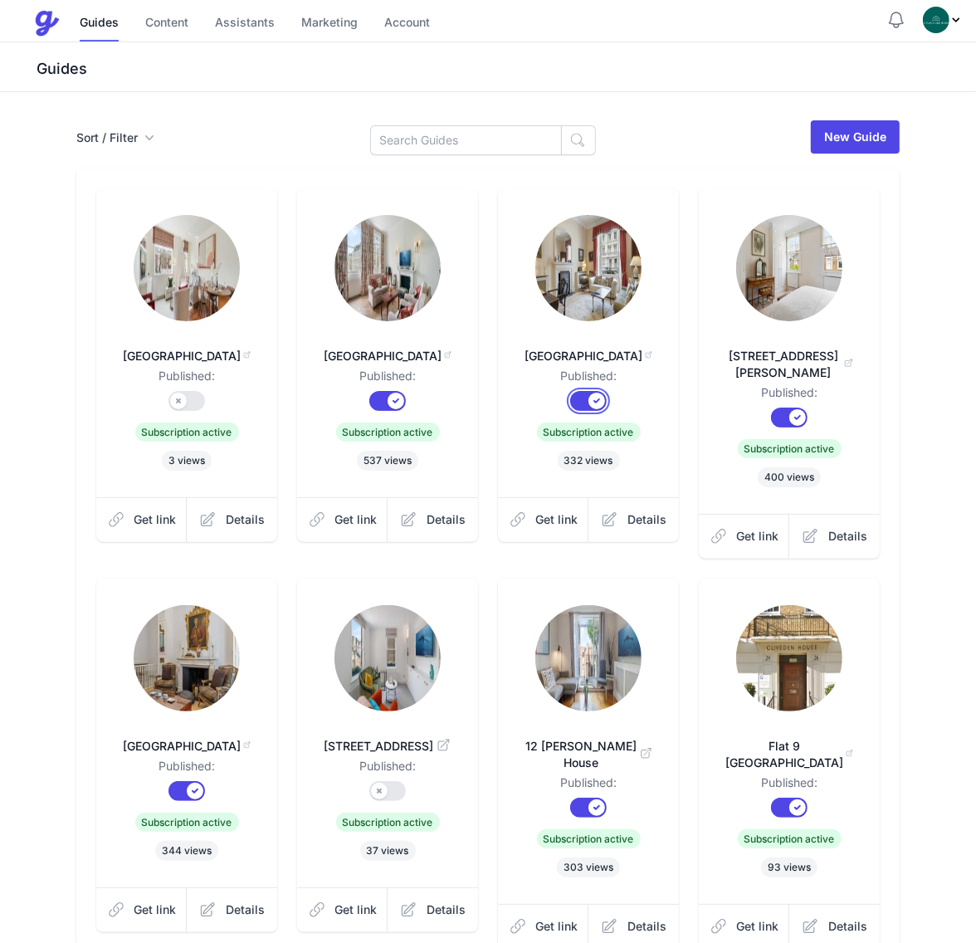
click at [579, 408] on button "Published?" at bounding box center [588, 401] width 37 height 20
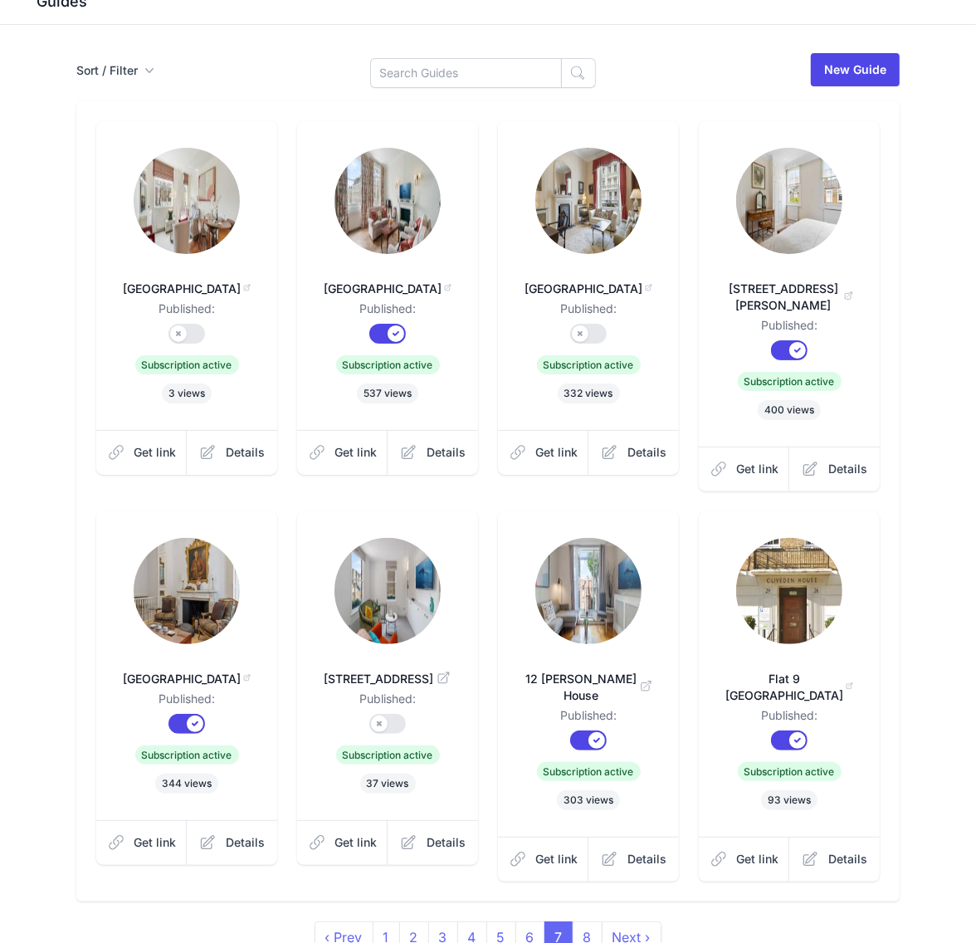
scroll to position [104, 0]
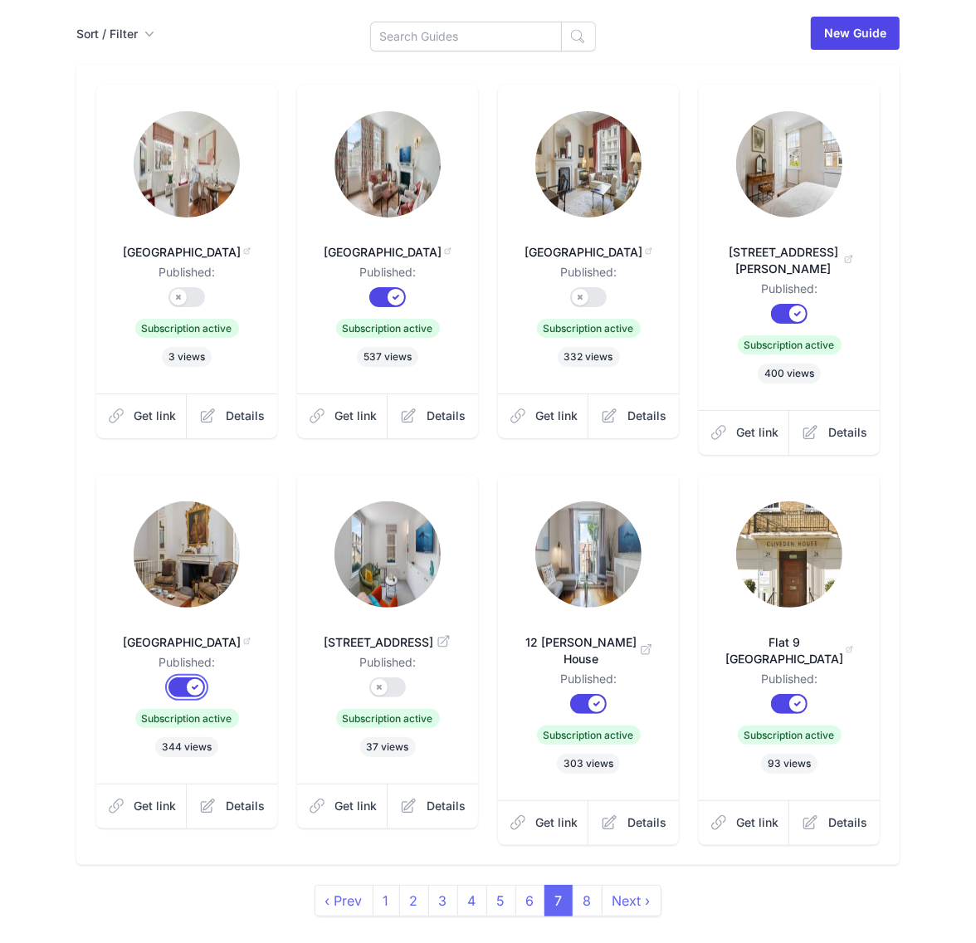
click at [187, 677] on button "Published?" at bounding box center [187, 687] width 37 height 20
click at [591, 889] on link "8" at bounding box center [588, 901] width 30 height 32
